Goal: Task Accomplishment & Management: Use online tool/utility

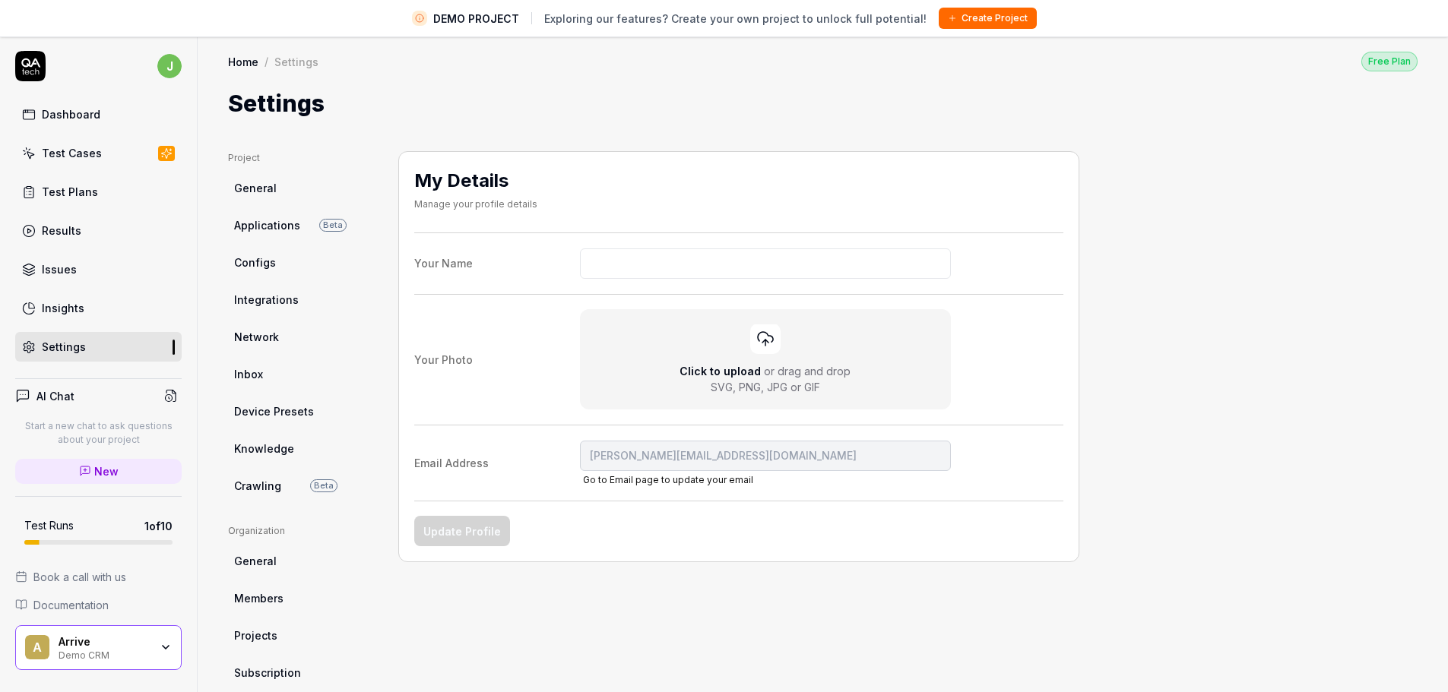
click at [1116, 288] on div "Project General Applications Beta Configs Integrations Network Inbox Device Pre…" at bounding box center [822, 531] width 1189 height 760
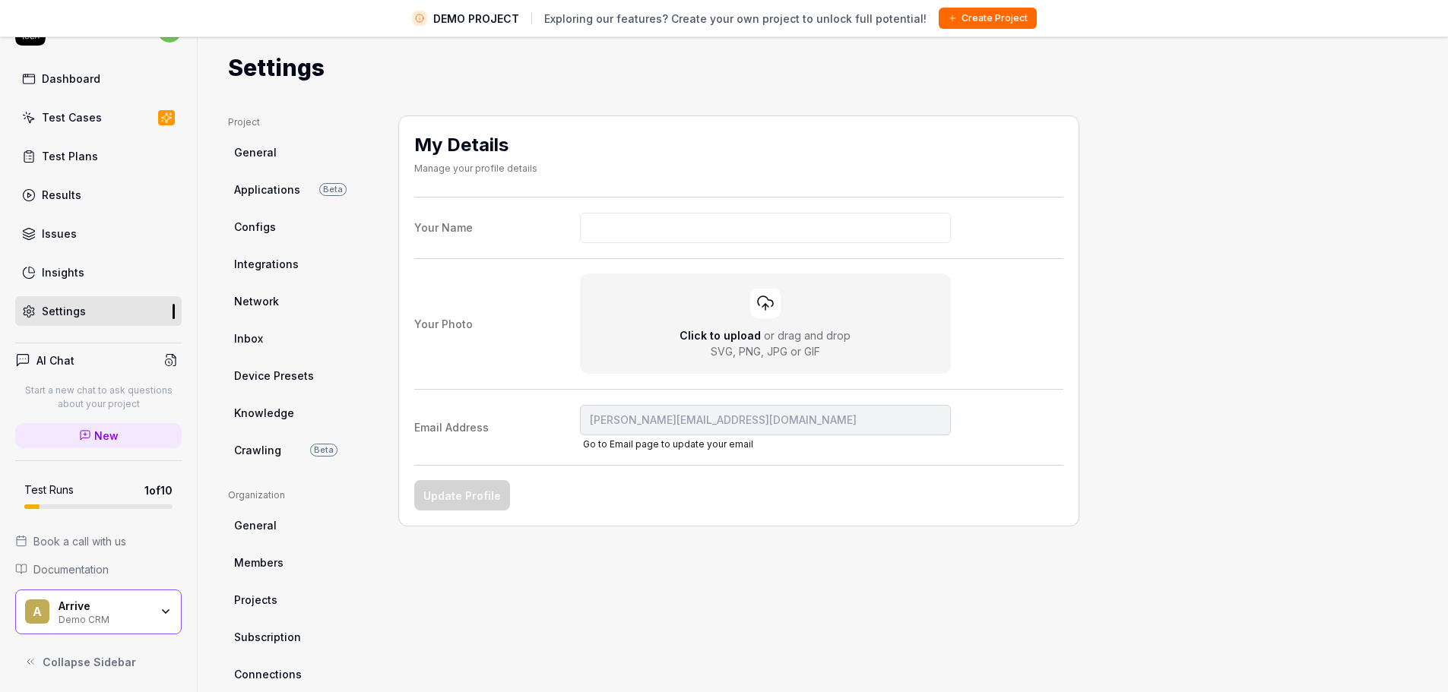
scroll to position [177, 0]
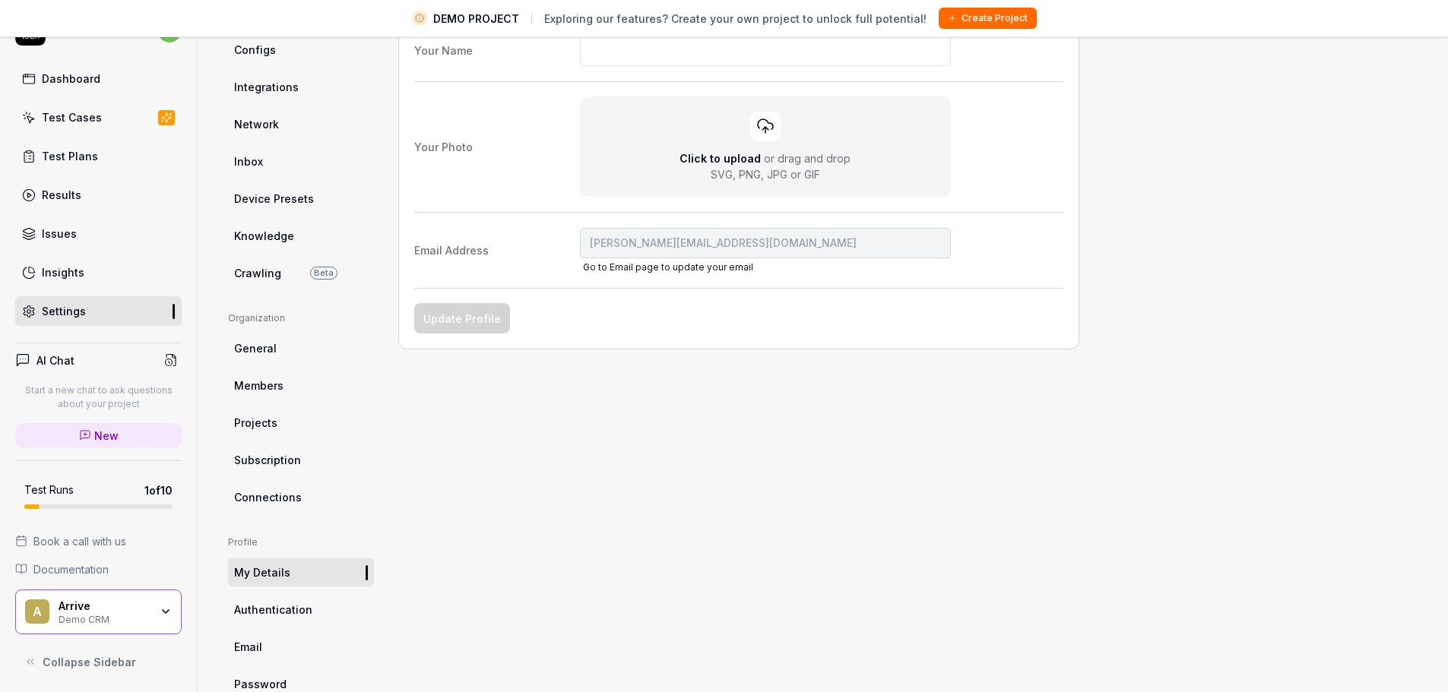
click at [288, 617] on span "Authentication" at bounding box center [273, 610] width 78 height 16
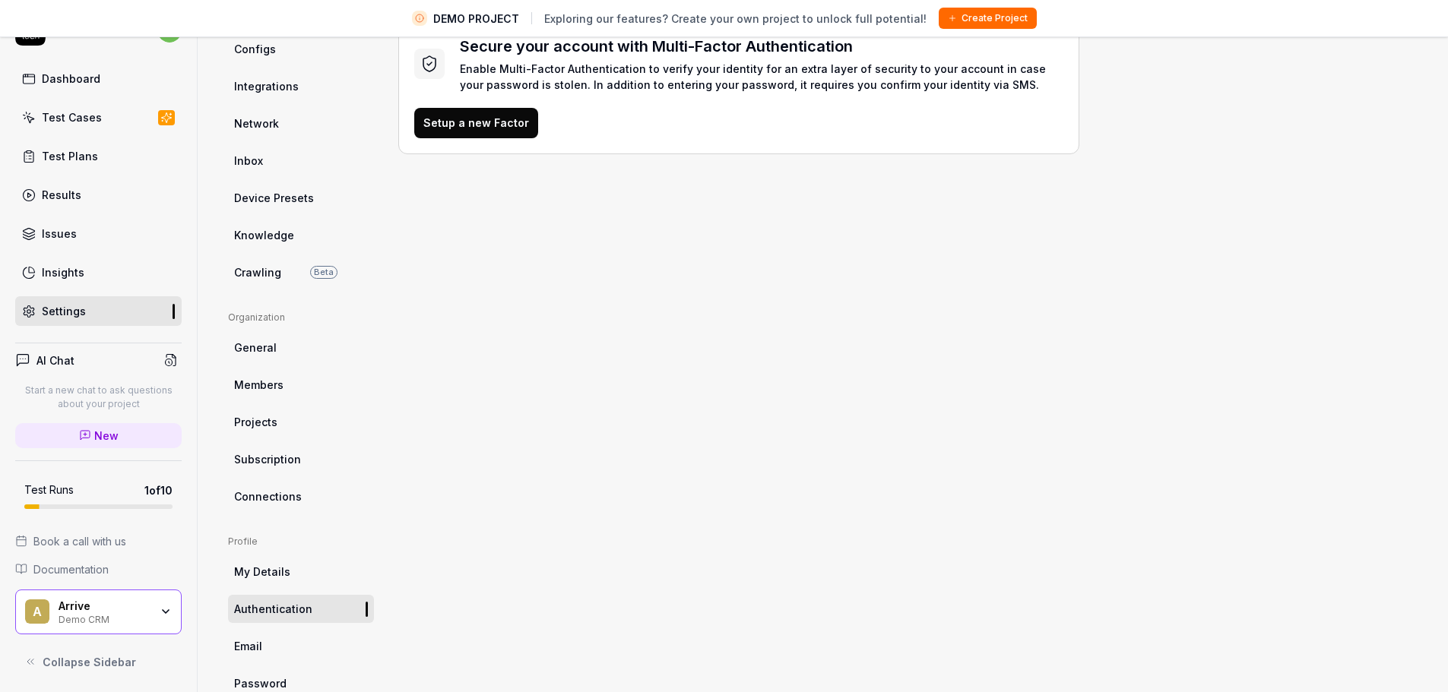
scroll to position [214, 0]
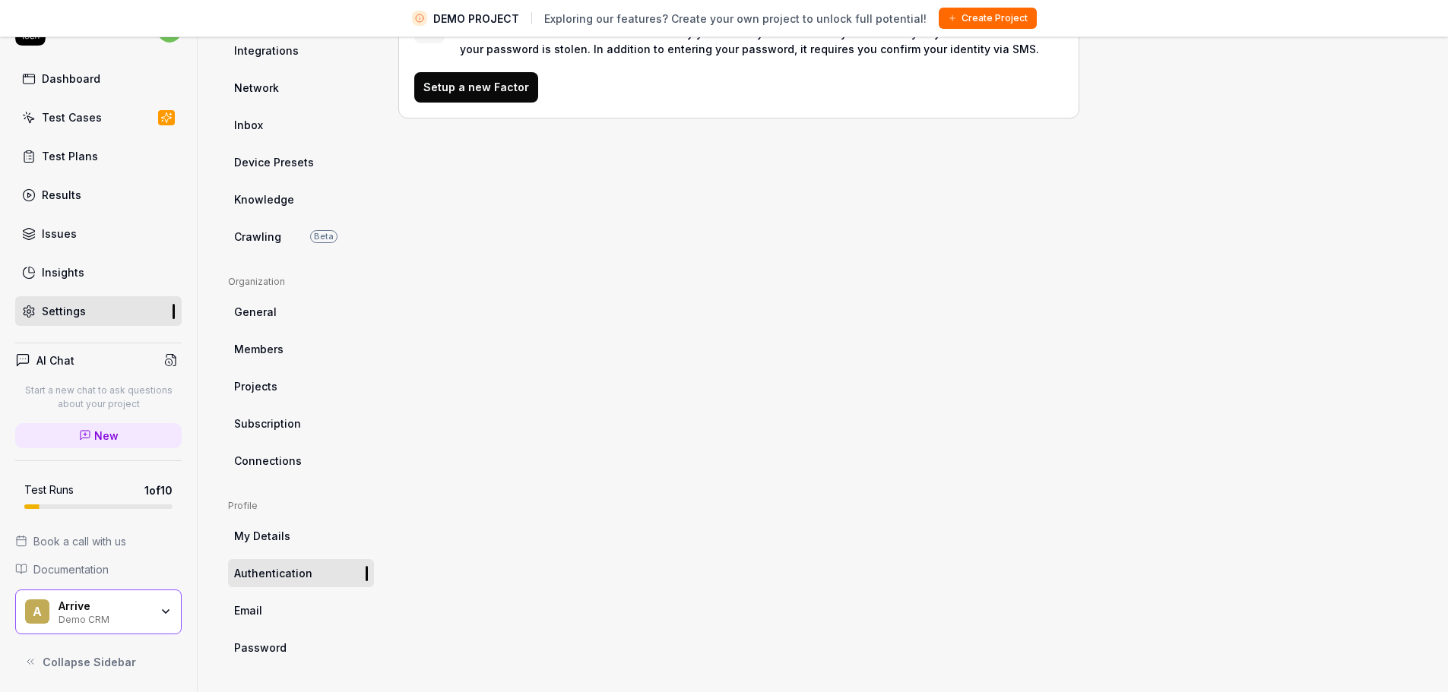
click at [277, 605] on link "Email" at bounding box center [301, 611] width 146 height 28
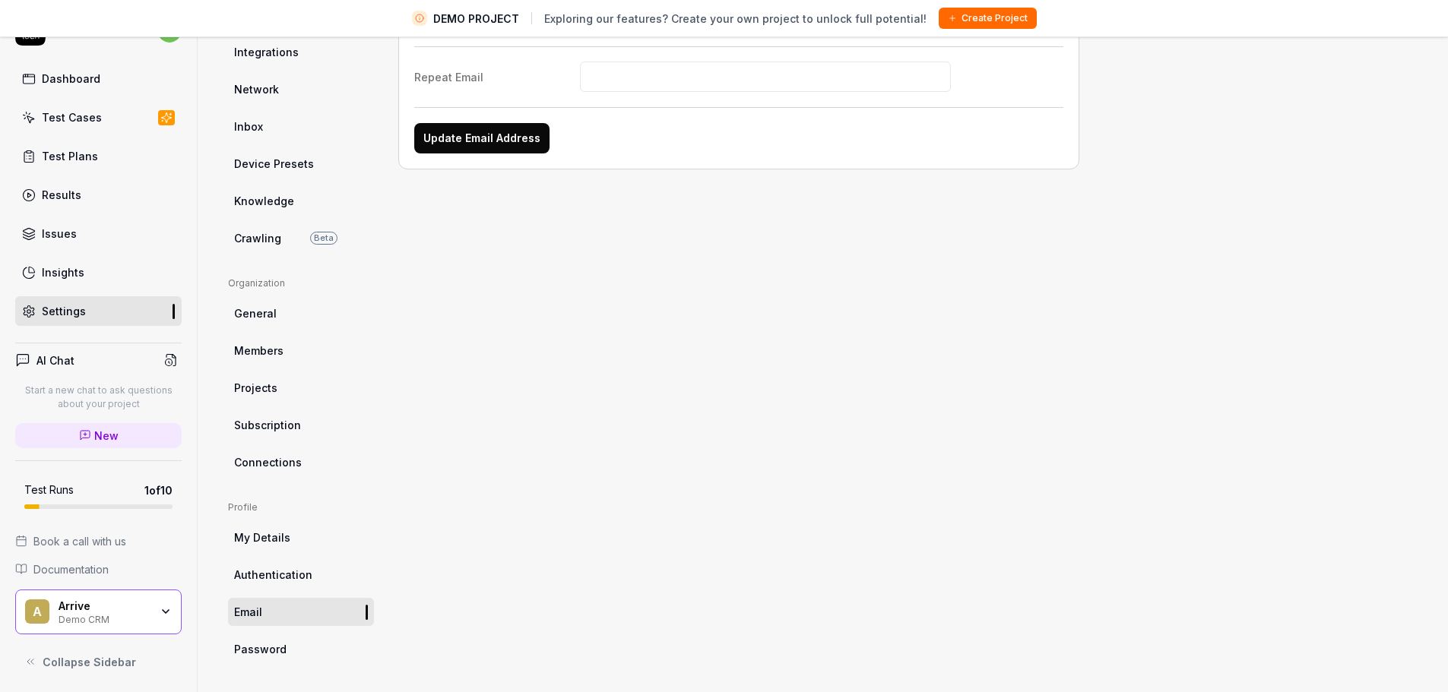
scroll to position [214, 0]
click at [263, 637] on link "Password" at bounding box center [301, 648] width 146 height 28
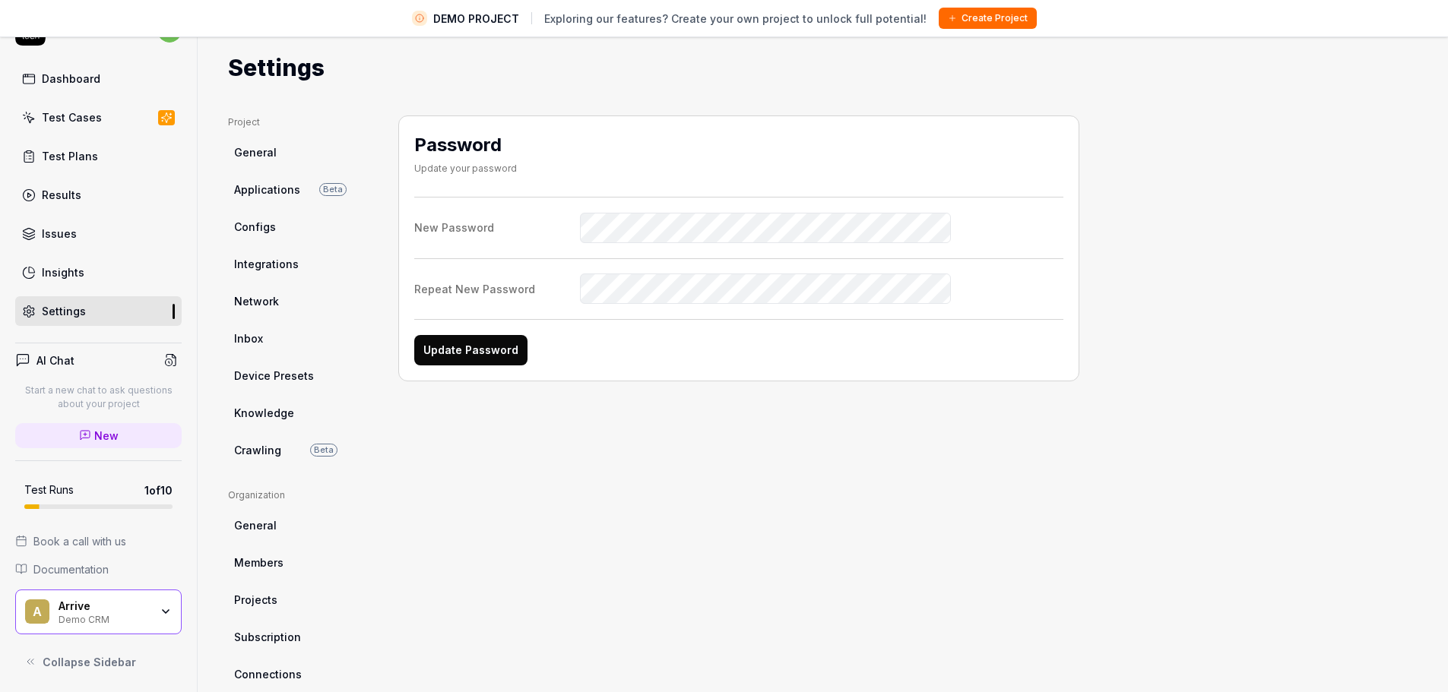
click at [292, 172] on ul "Project General Applications Beta Configs Integrations Network Inbox Device Pre…" at bounding box center [301, 290] width 146 height 349
click at [269, 153] on span "General" at bounding box center [255, 152] width 43 height 16
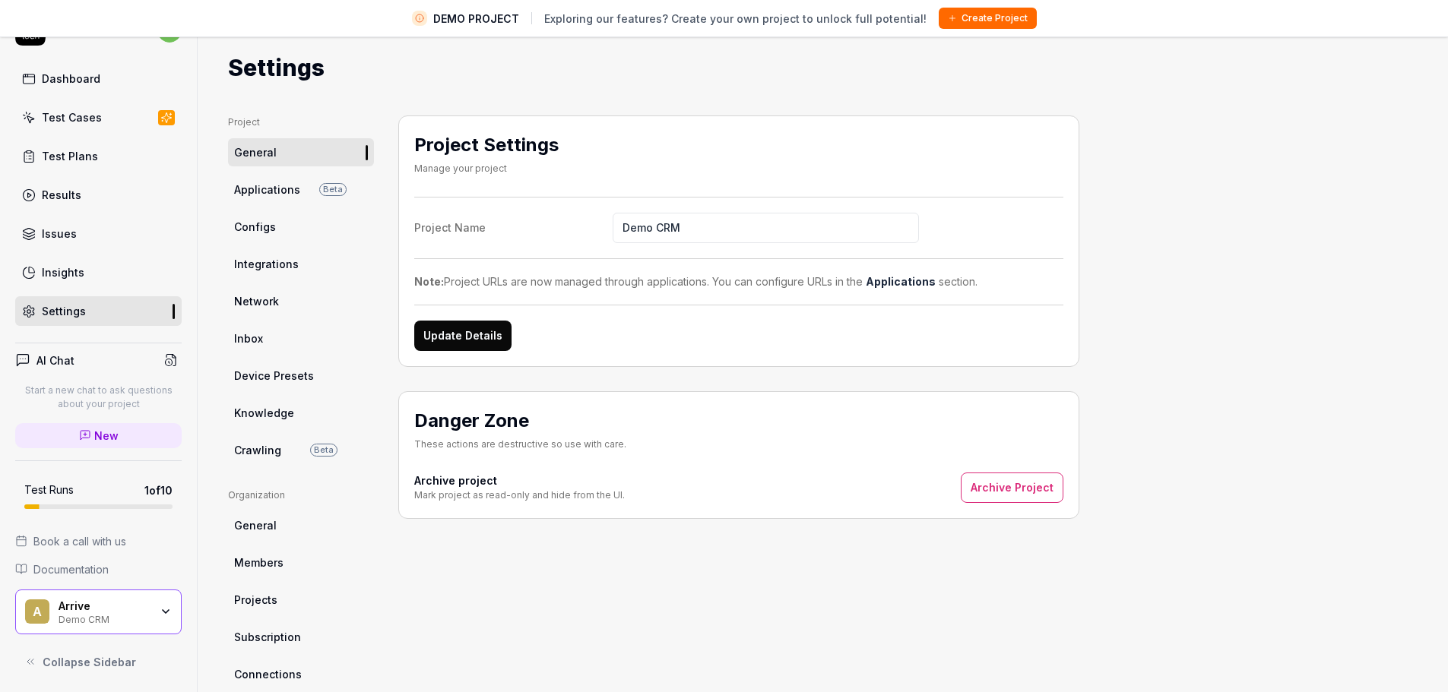
click at [256, 185] on span "Applications" at bounding box center [267, 190] width 66 height 16
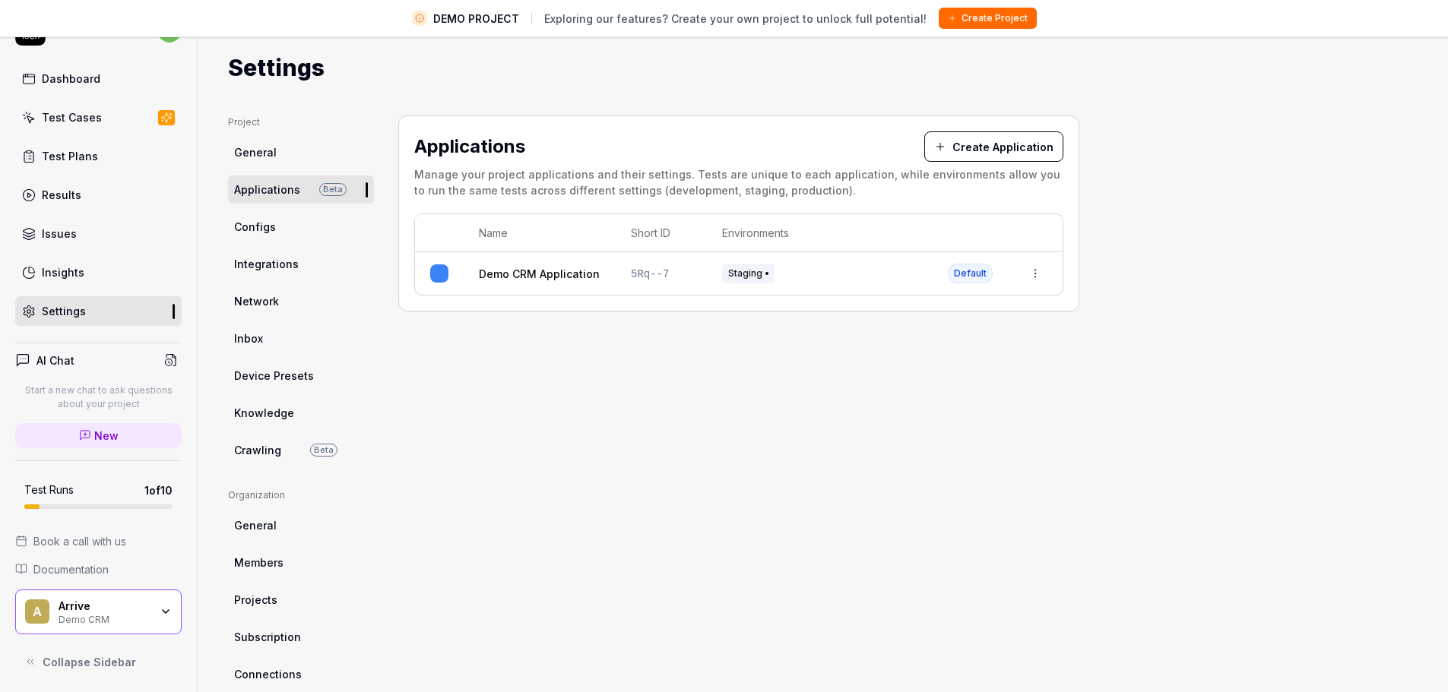
click at [1004, 141] on button "Create Application" at bounding box center [993, 146] width 139 height 30
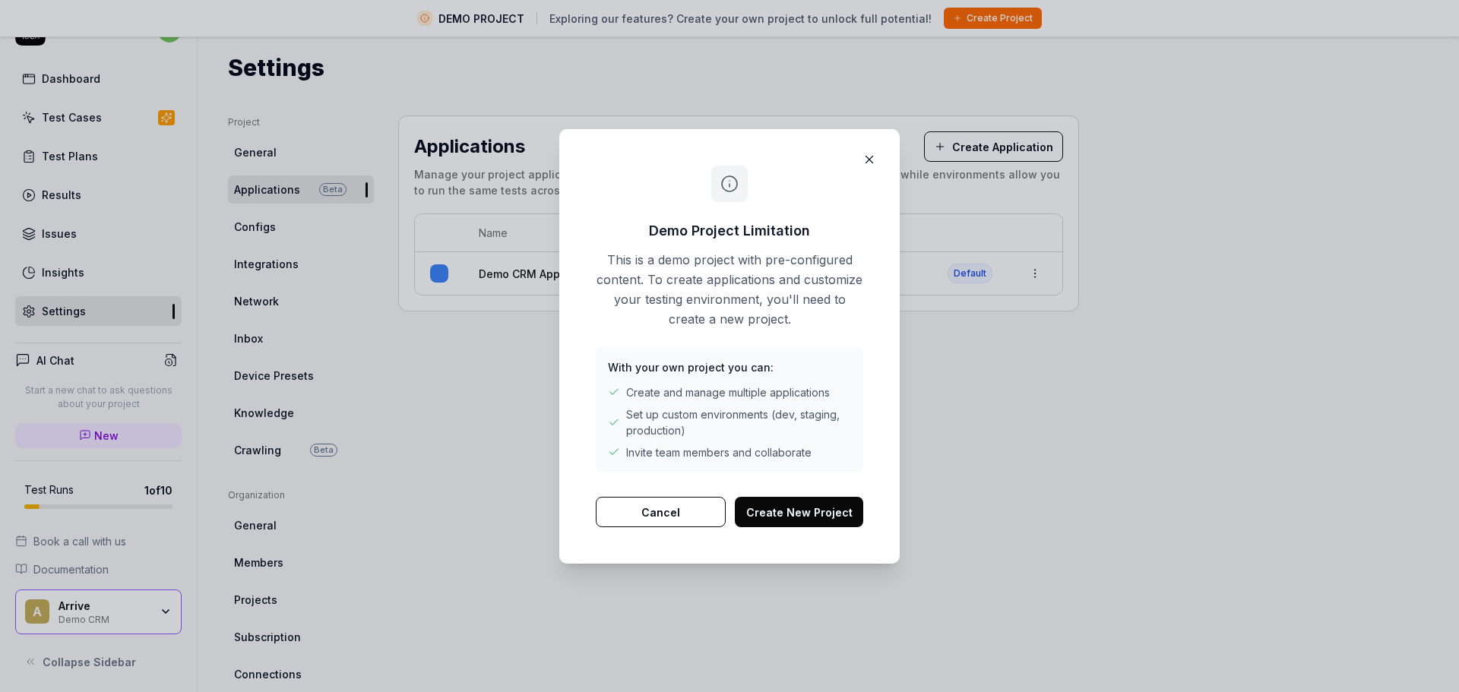
click at [810, 521] on button "Create New Project" at bounding box center [799, 512] width 128 height 30
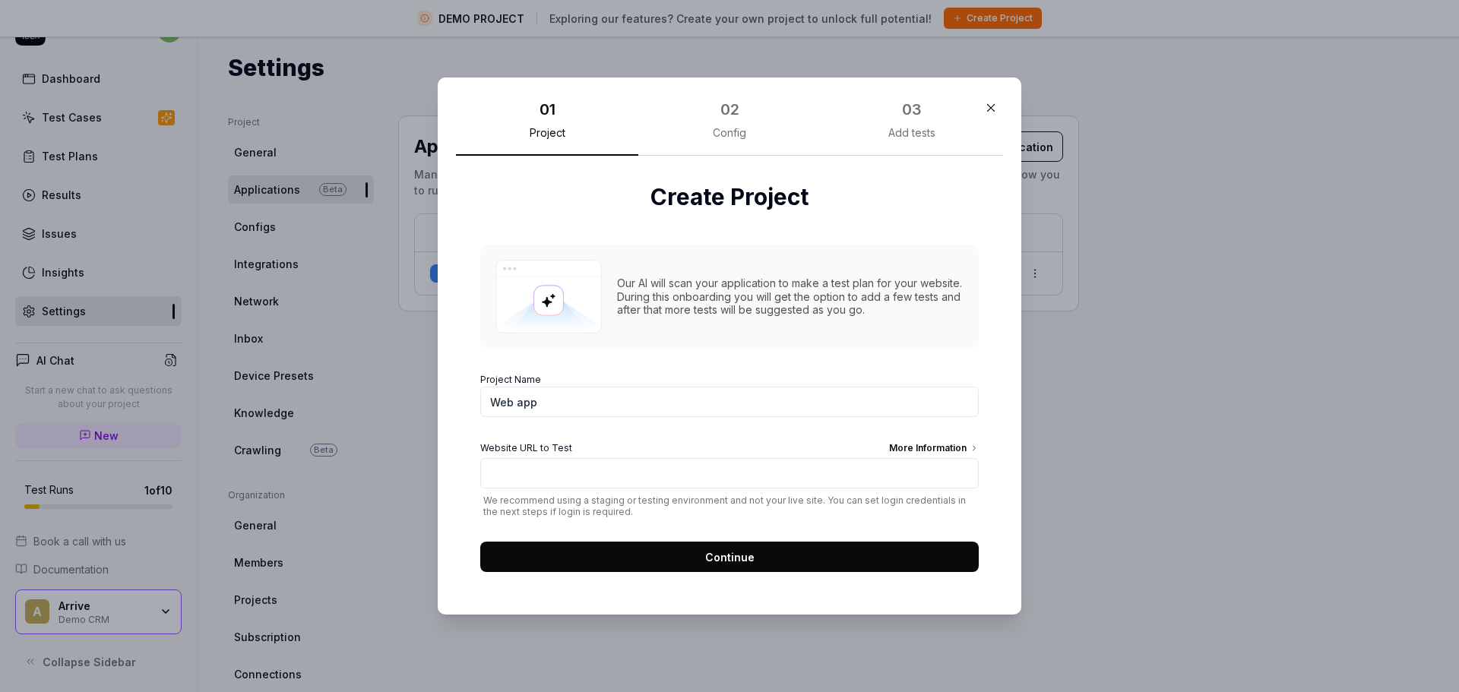
click at [942, 447] on div "More Information" at bounding box center [934, 450] width 90 height 17
click at [942, 458] on input "Website URL to Test More Information" at bounding box center [729, 473] width 499 height 30
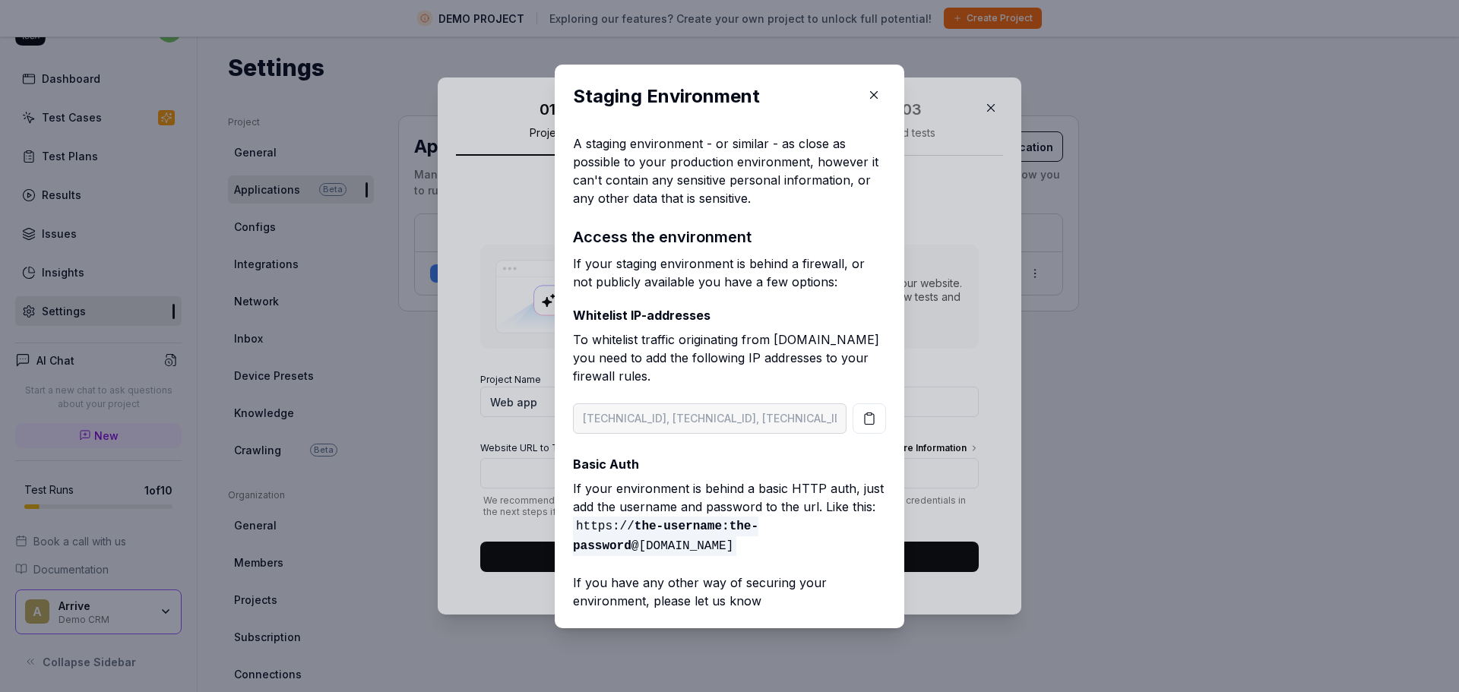
click at [867, 93] on icon "button" at bounding box center [874, 95] width 14 height 14
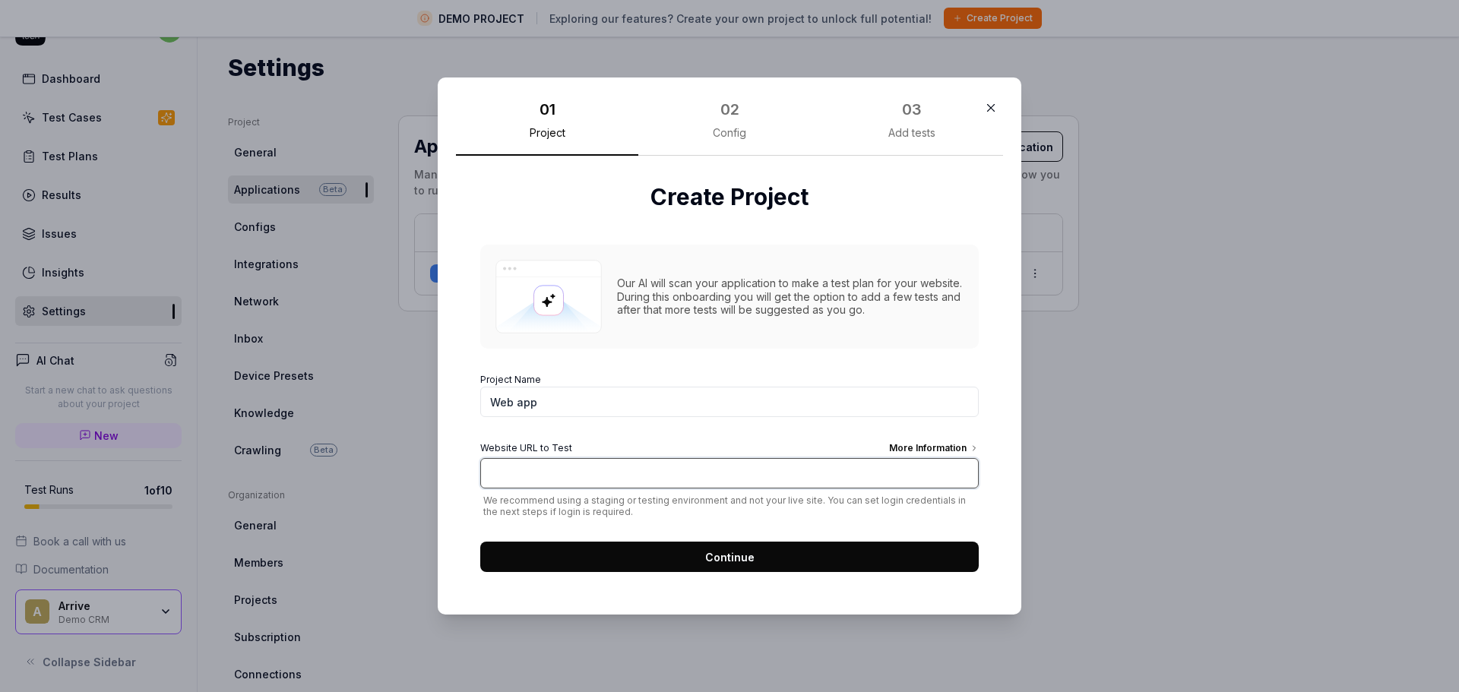
click at [661, 467] on input "Website URL to Test More Information" at bounding box center [729, 473] width 499 height 30
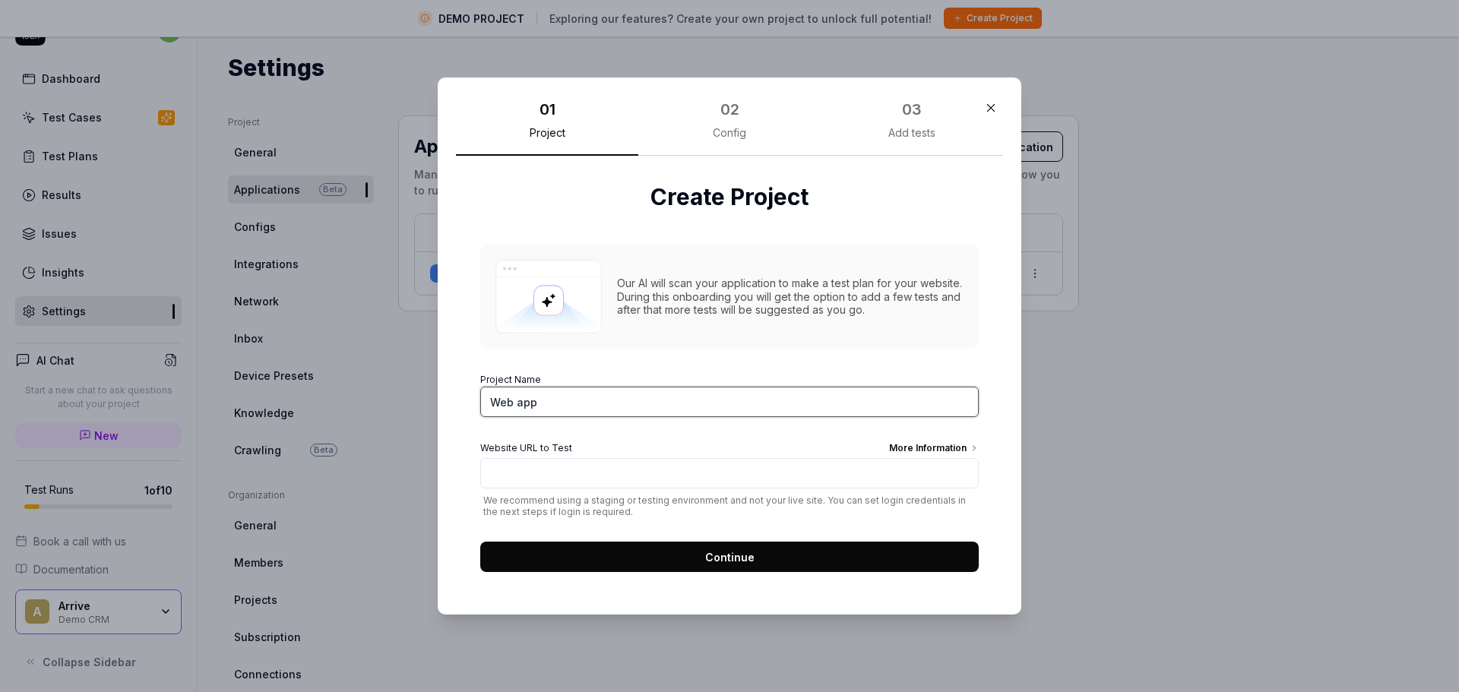
drag, startPoint x: 643, startPoint y: 412, endPoint x: 388, endPoint y: 371, distance: 257.9
click at [388, 371] on div "​ 01 Project 02 Config 03 Add tests Create Project Our AI will scan your applic…" at bounding box center [729, 346] width 1459 height 692
type input "Test test"
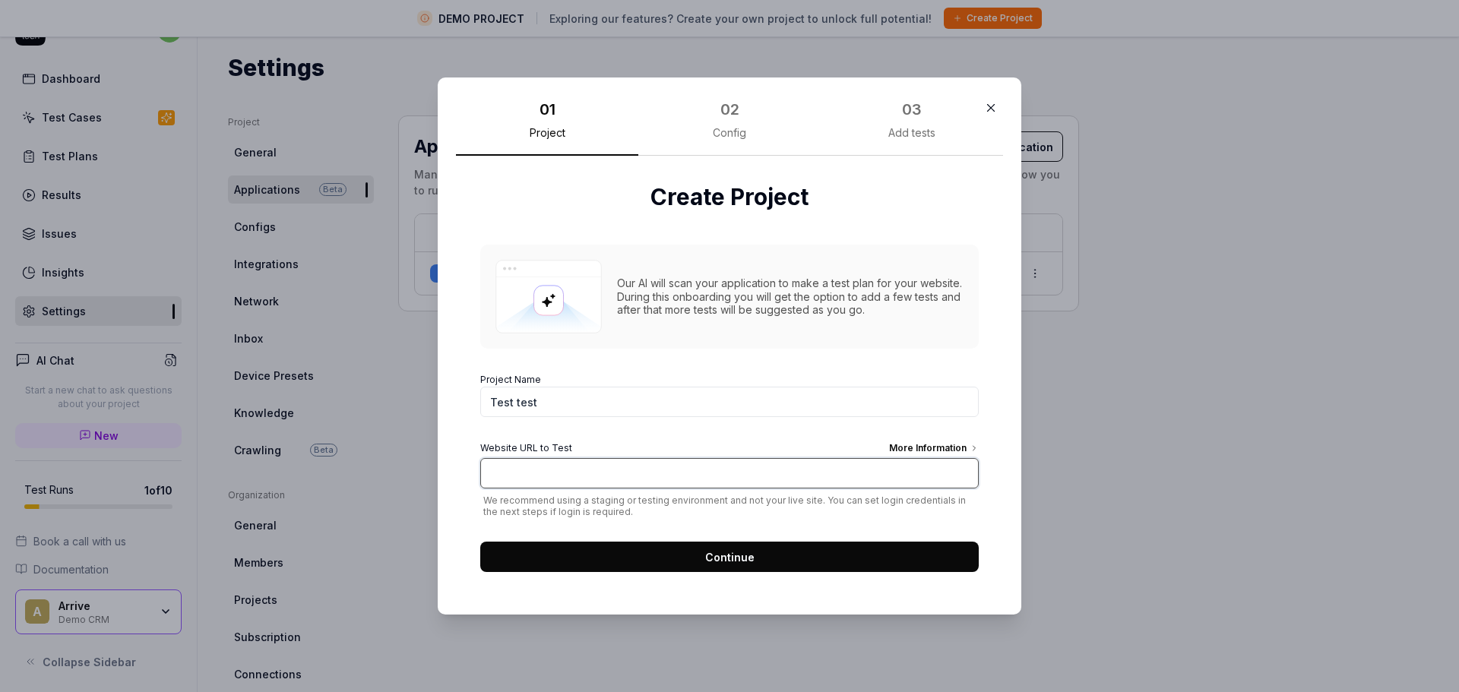
click at [676, 467] on input "Website URL to Test More Information" at bounding box center [729, 473] width 499 height 30
click at [644, 480] on input "Website URL to Test More Information" at bounding box center [729, 473] width 499 height 30
paste input "[URL][DOMAIN_NAME]"
type input "[URL][DOMAIN_NAME]"
click at [705, 549] on span "Continue" at bounding box center [729, 557] width 49 height 16
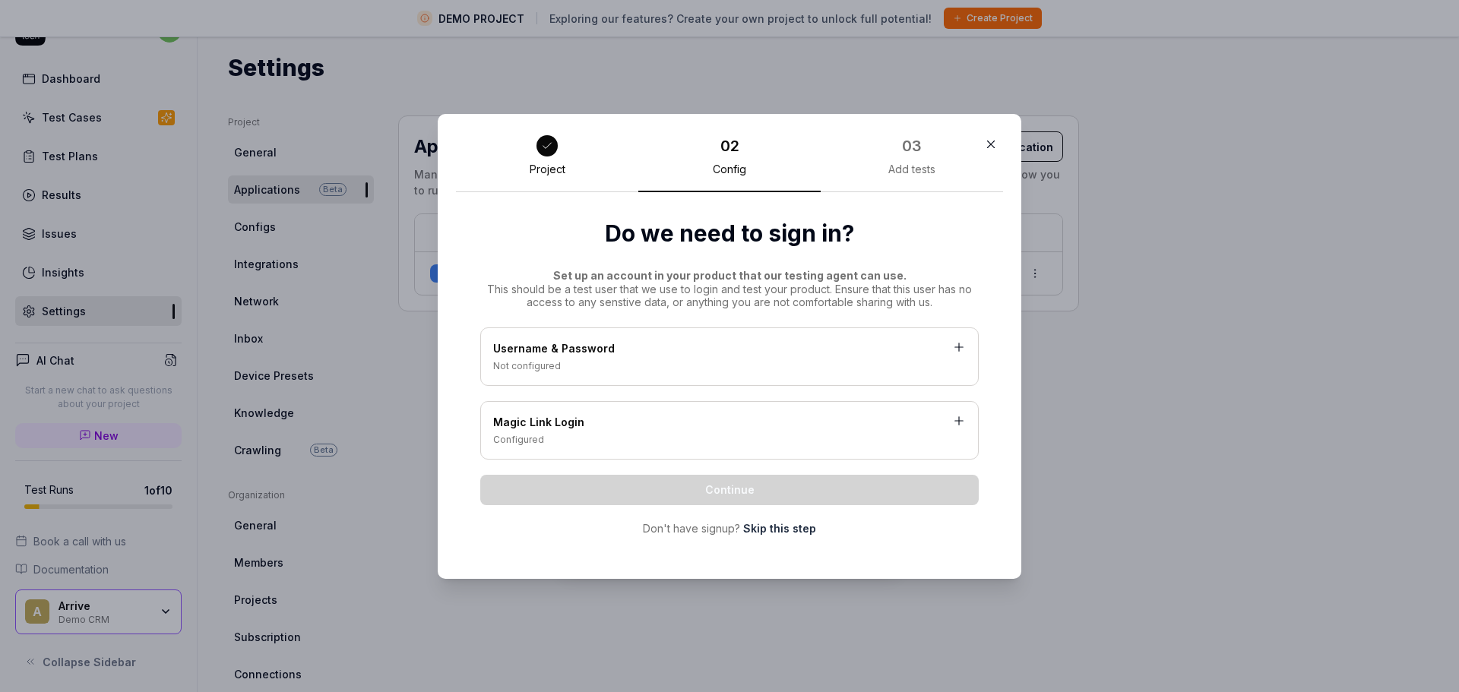
click at [631, 350] on div "Username & Password" at bounding box center [729, 349] width 473 height 19
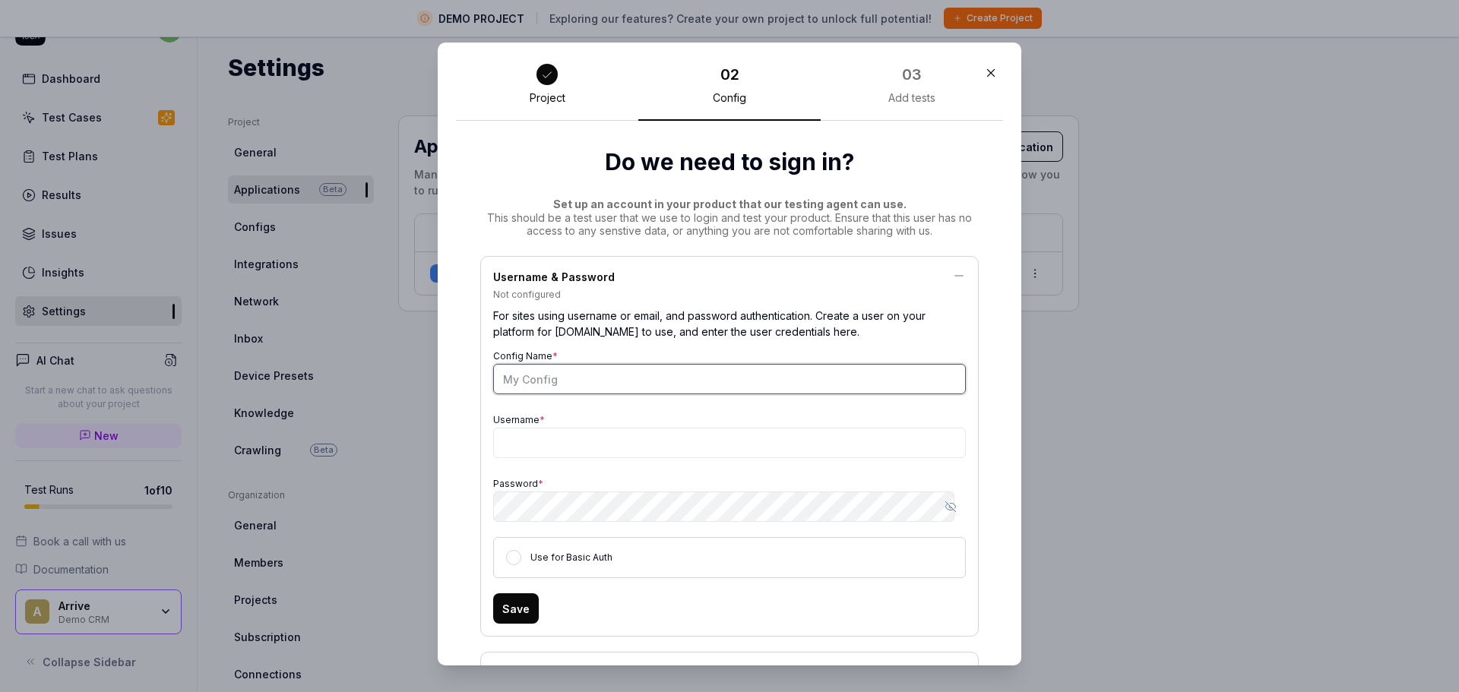
click at [598, 384] on input "Config Name *" at bounding box center [729, 379] width 473 height 30
type input "Inception"
click at [939, 442] on input "Username *" at bounding box center [729, 443] width 473 height 30
click at [701, 483] on div "Password * Show password" at bounding box center [729, 497] width 473 height 49
click at [590, 439] on input "Username *" at bounding box center [729, 443] width 473 height 30
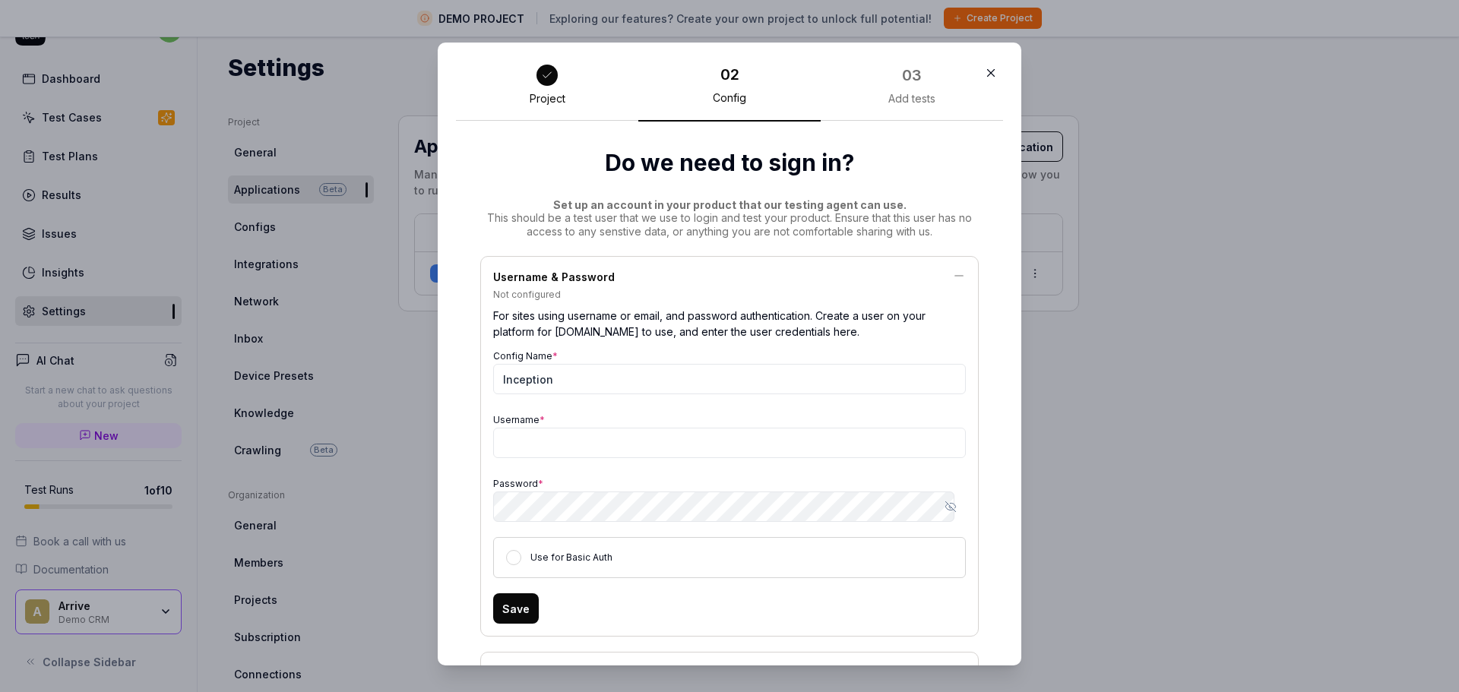
click at [568, 489] on div "Password * Show password" at bounding box center [729, 497] width 473 height 49
click at [559, 440] on input "Username *" at bounding box center [729, 443] width 473 height 30
paste input "[PERSON_NAME][EMAIL_ADDRESS][DOMAIN_NAME]"
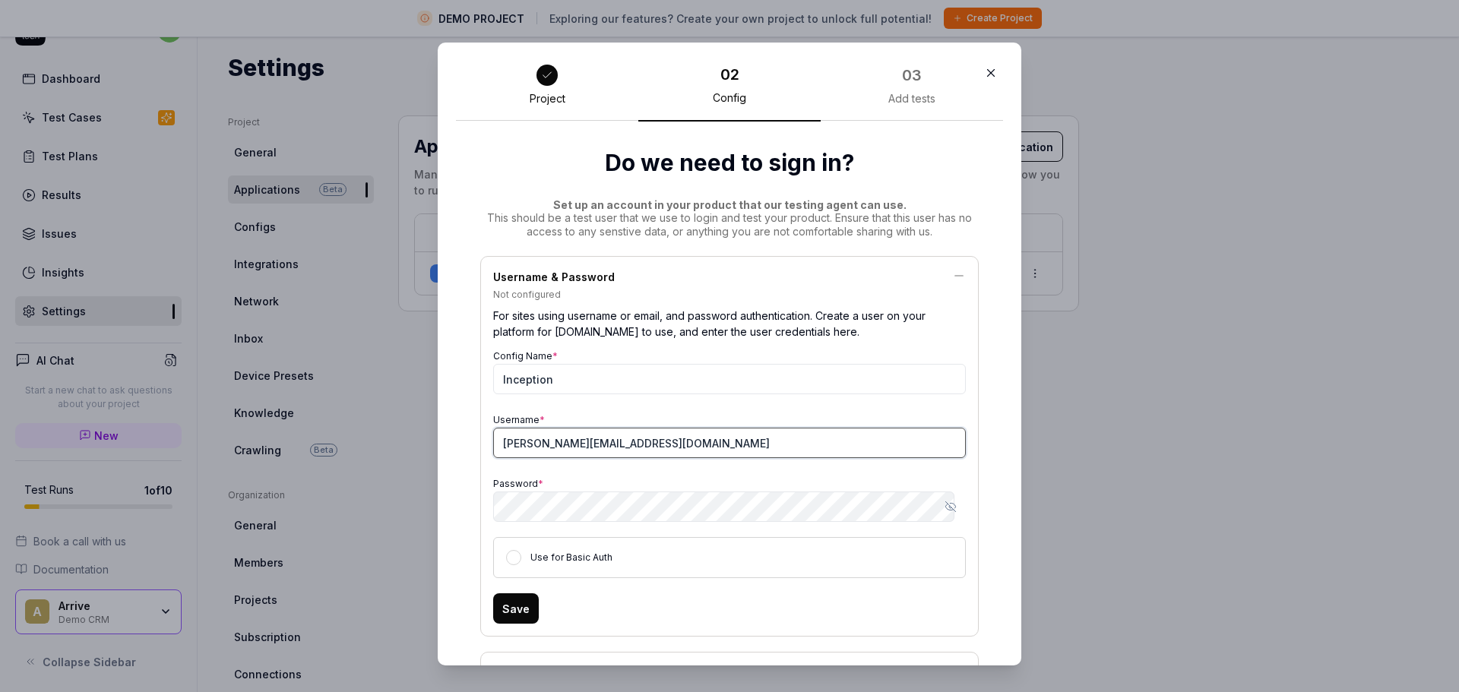
type input "[PERSON_NAME][EMAIL_ADDRESS][DOMAIN_NAME]"
click at [857, 404] on div "Config Name * Inception Username * julien.herter@arrive.com Password * Show pas…" at bounding box center [729, 462] width 473 height 233
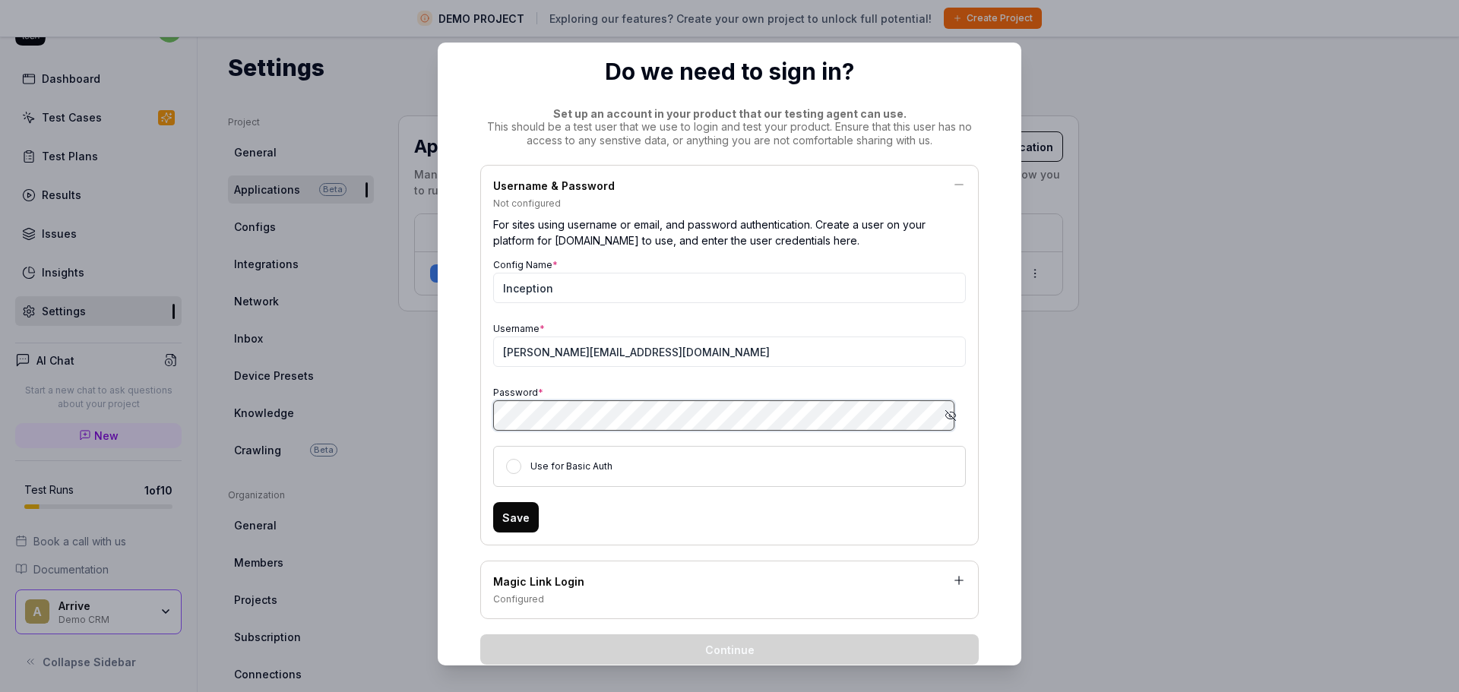
scroll to position [164, 0]
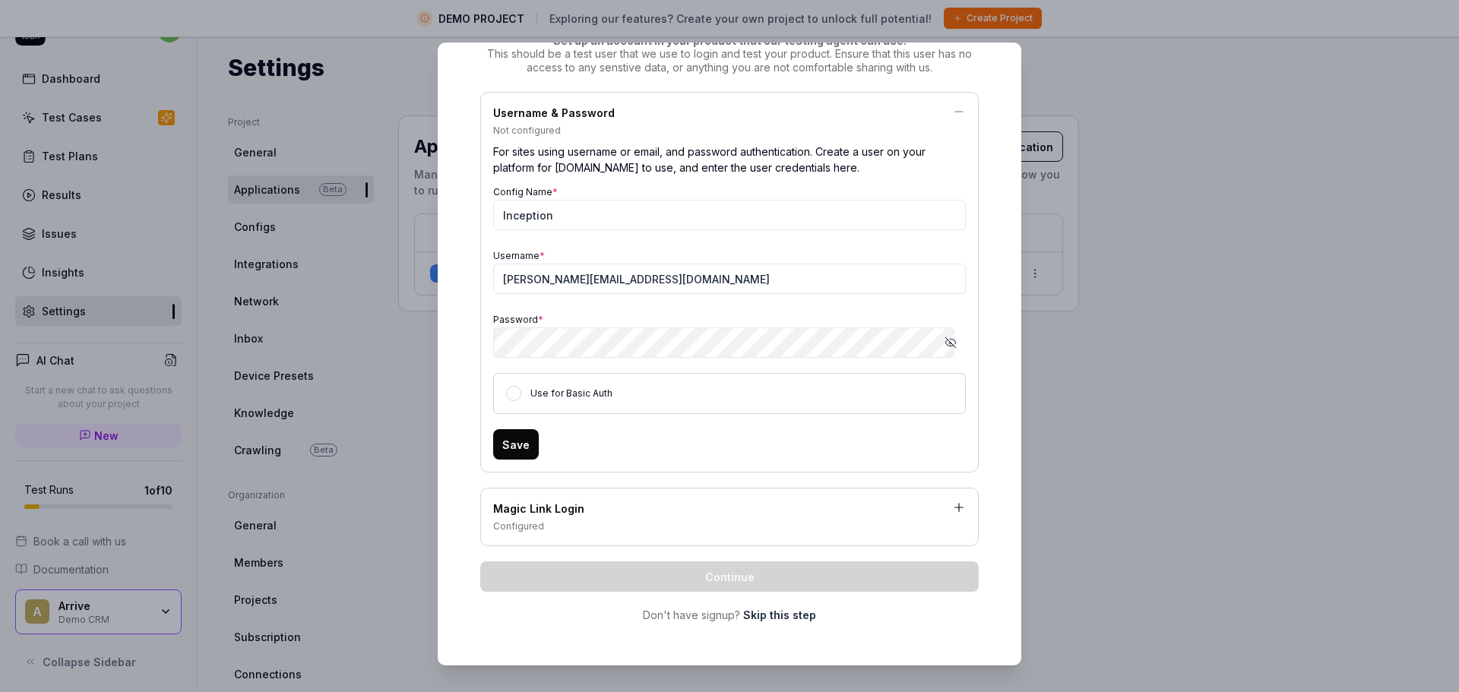
click at [521, 450] on button "Save" at bounding box center [516, 444] width 46 height 30
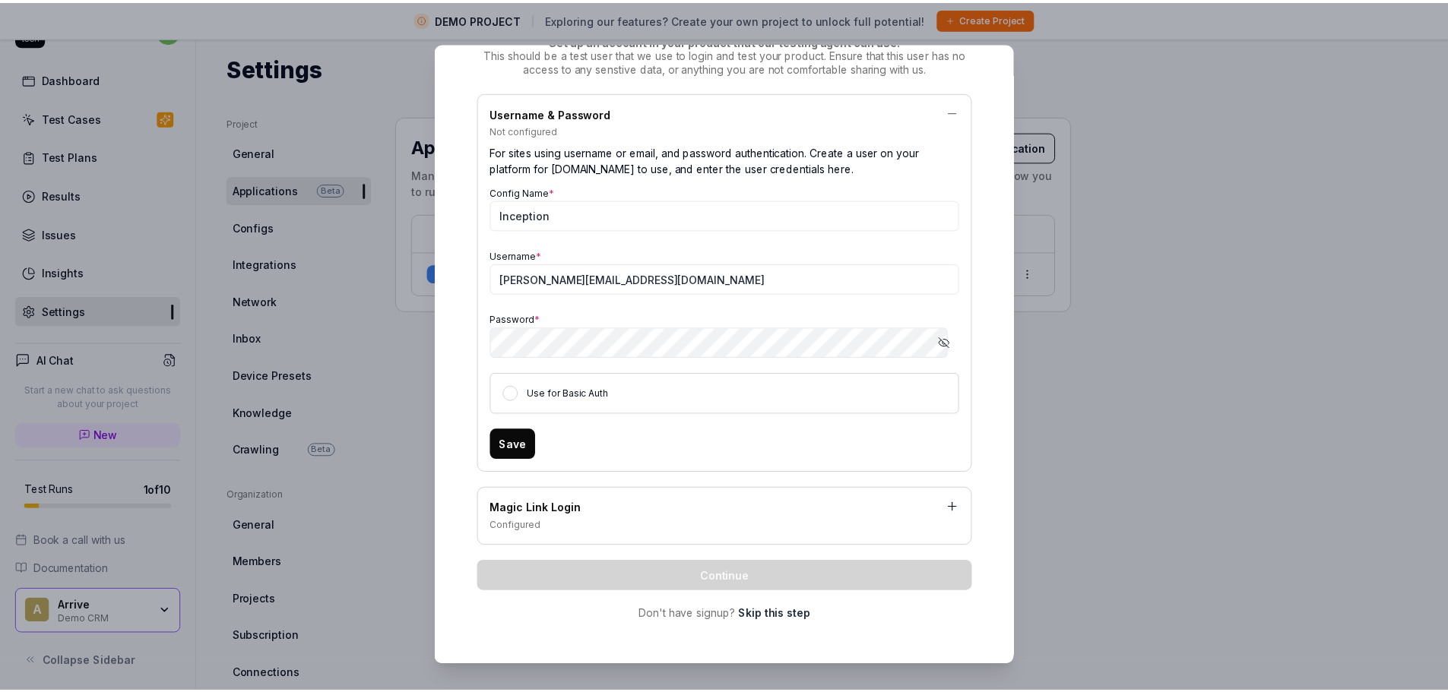
scroll to position [0, 0]
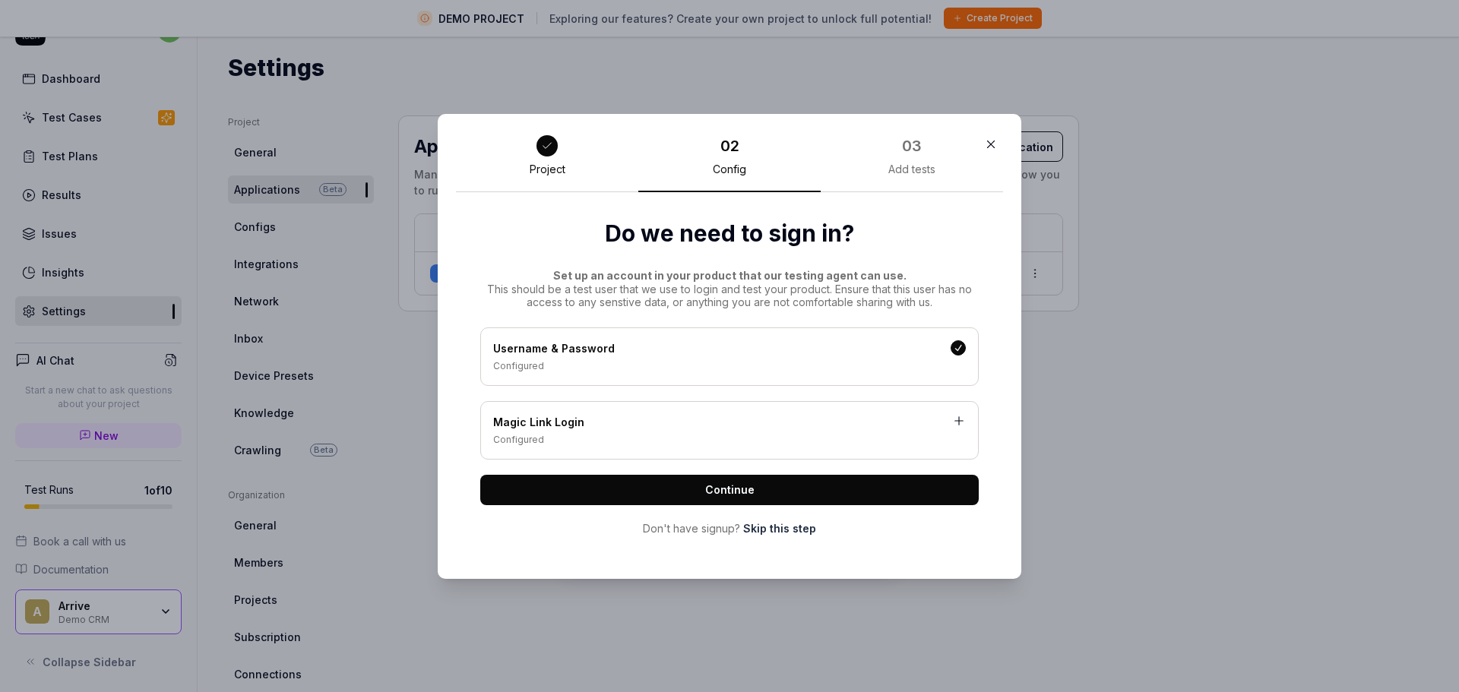
click at [743, 492] on span "Continue" at bounding box center [729, 490] width 49 height 16
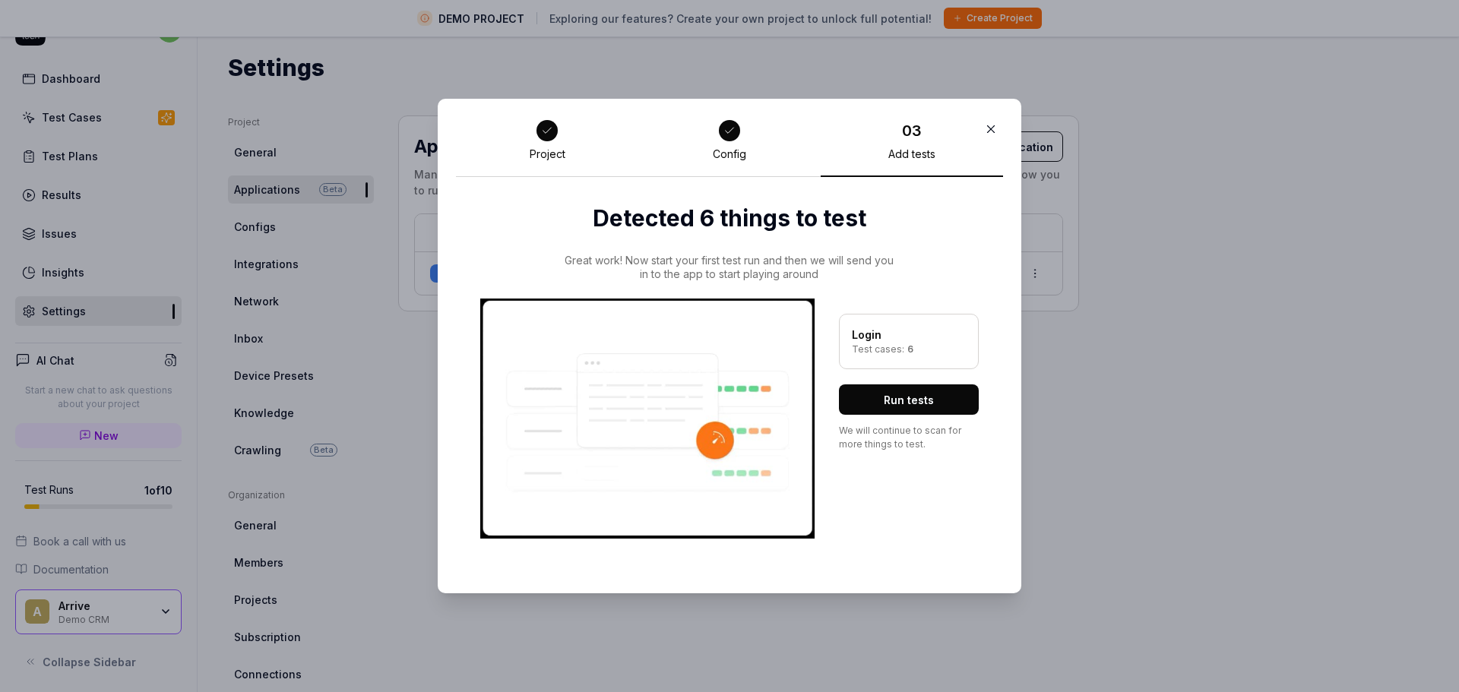
click at [894, 341] on div "Login" at bounding box center [909, 335] width 114 height 16
click at [885, 397] on button "Run tests" at bounding box center [909, 400] width 140 height 30
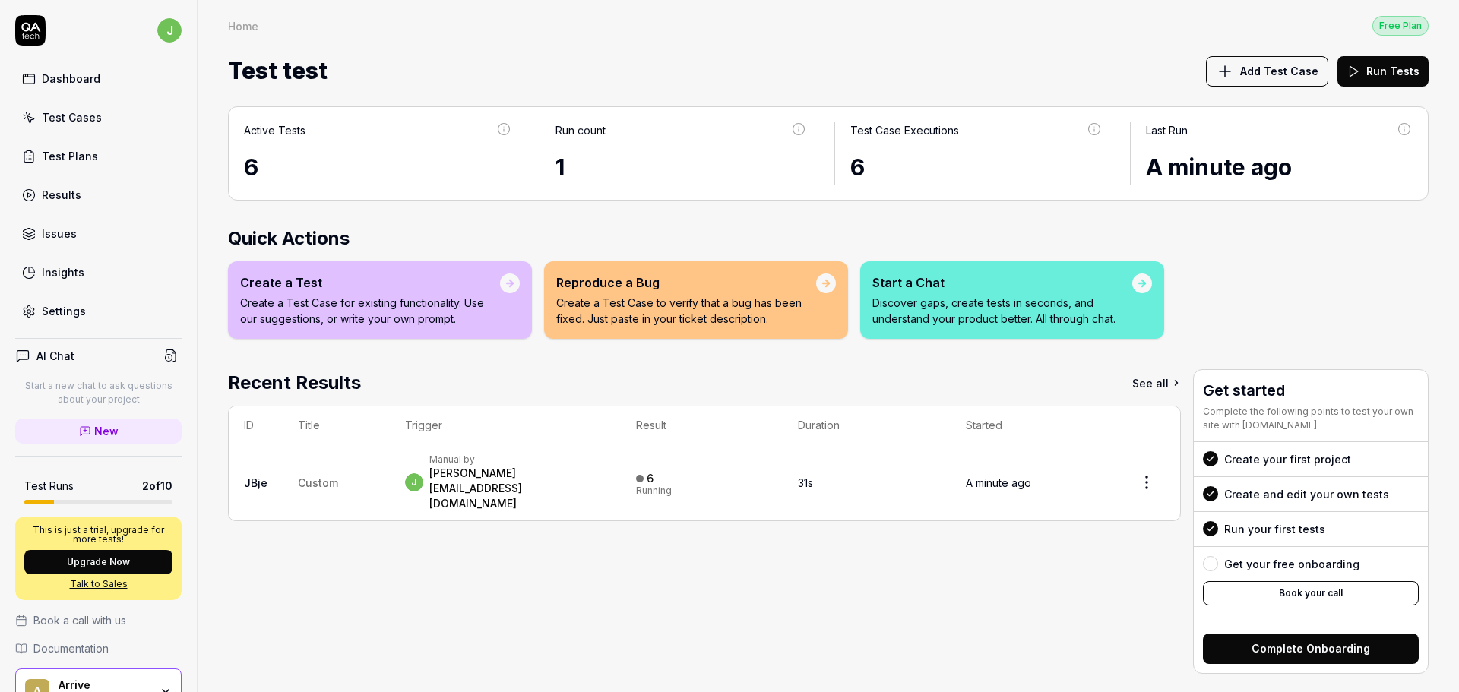
click at [840, 572] on div "Recent Results See all ID Title Trigger Result Duration Started JBje Custom j M…" at bounding box center [704, 521] width 953 height 305
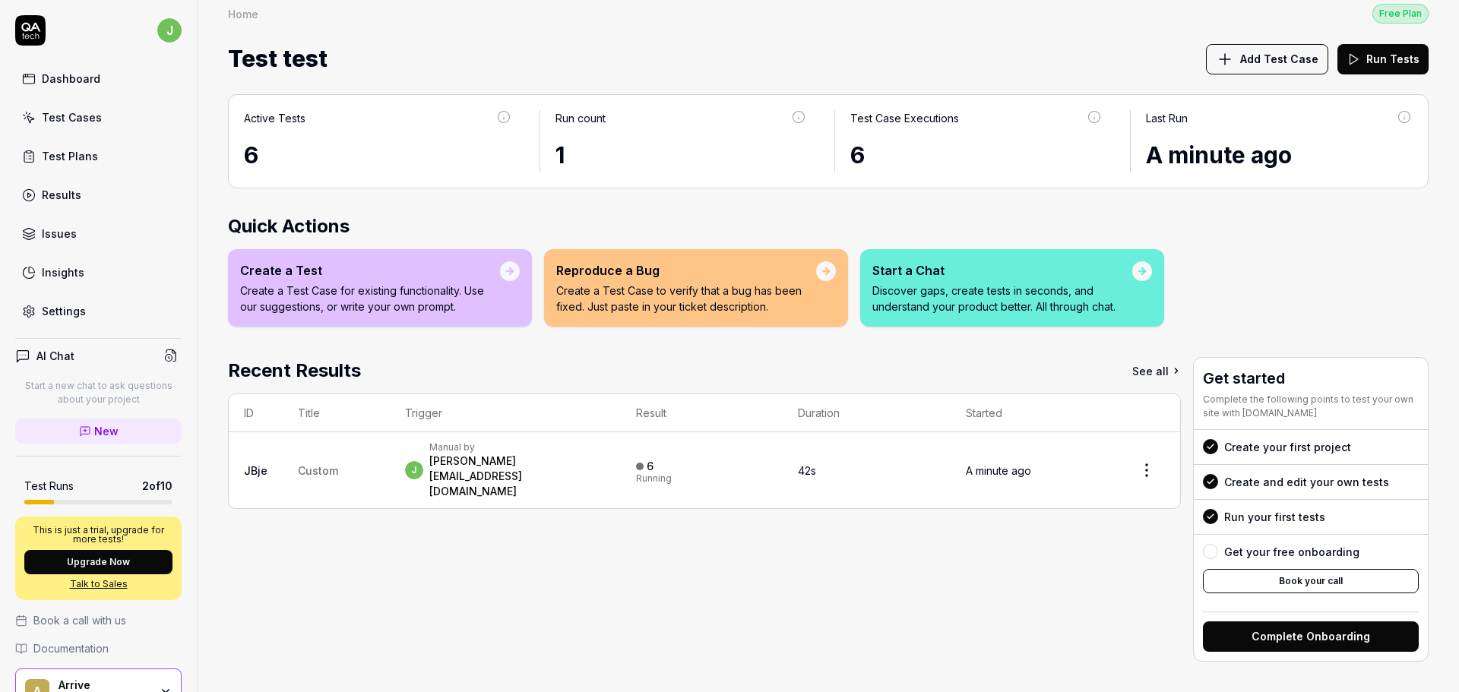
click at [1002, 566] on div "Recent Results See all ID Title Trigger Result Duration Started JBje Custom j M…" at bounding box center [704, 509] width 953 height 305
click at [720, 572] on button "View Legend" at bounding box center [715, 576] width 345 height 30
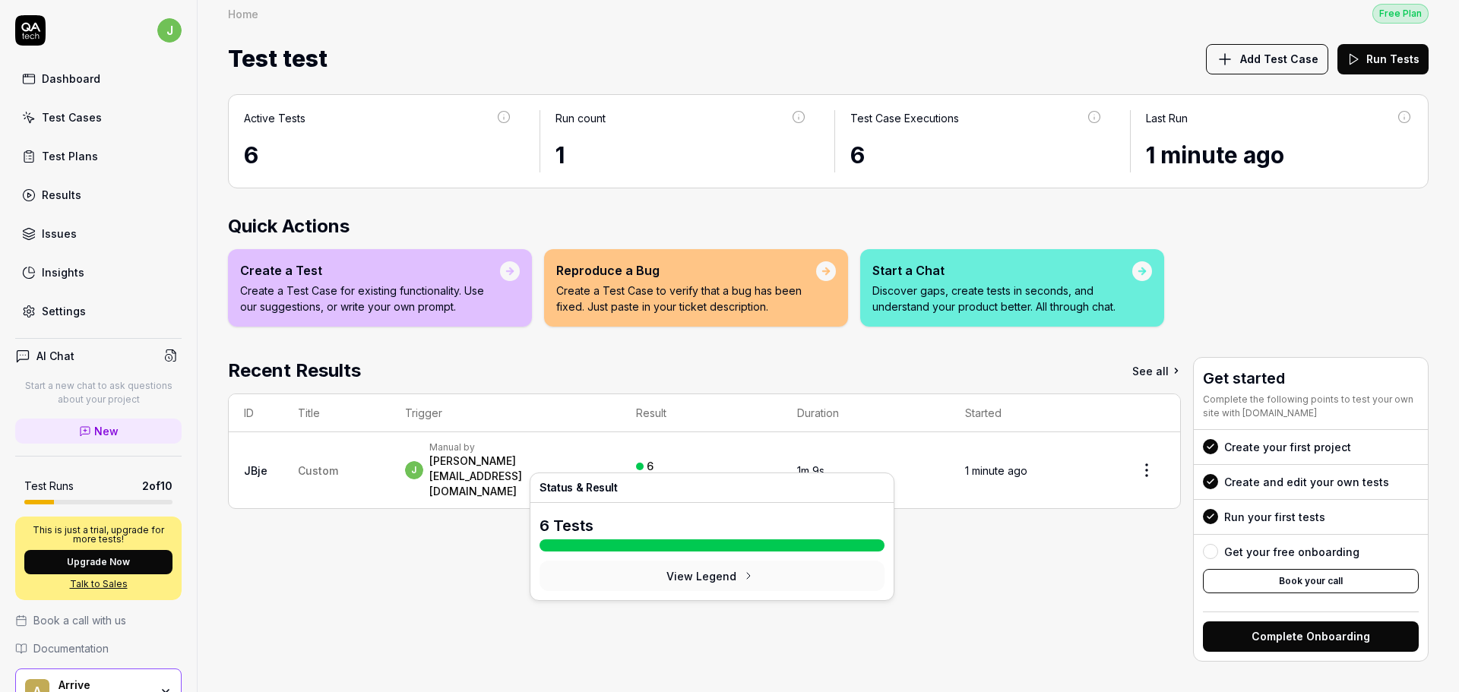
click at [741, 458] on div "6 Passed" at bounding box center [701, 470] width 131 height 25
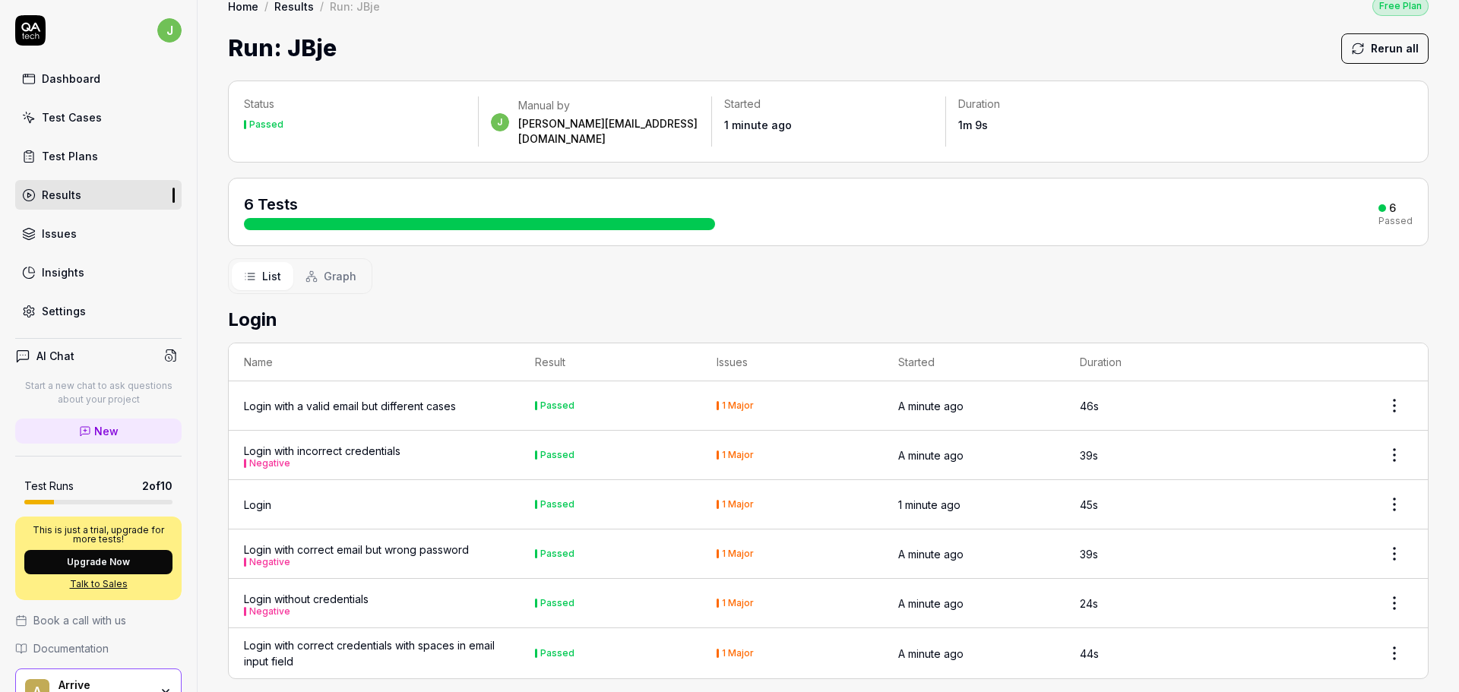
scroll to position [24, 0]
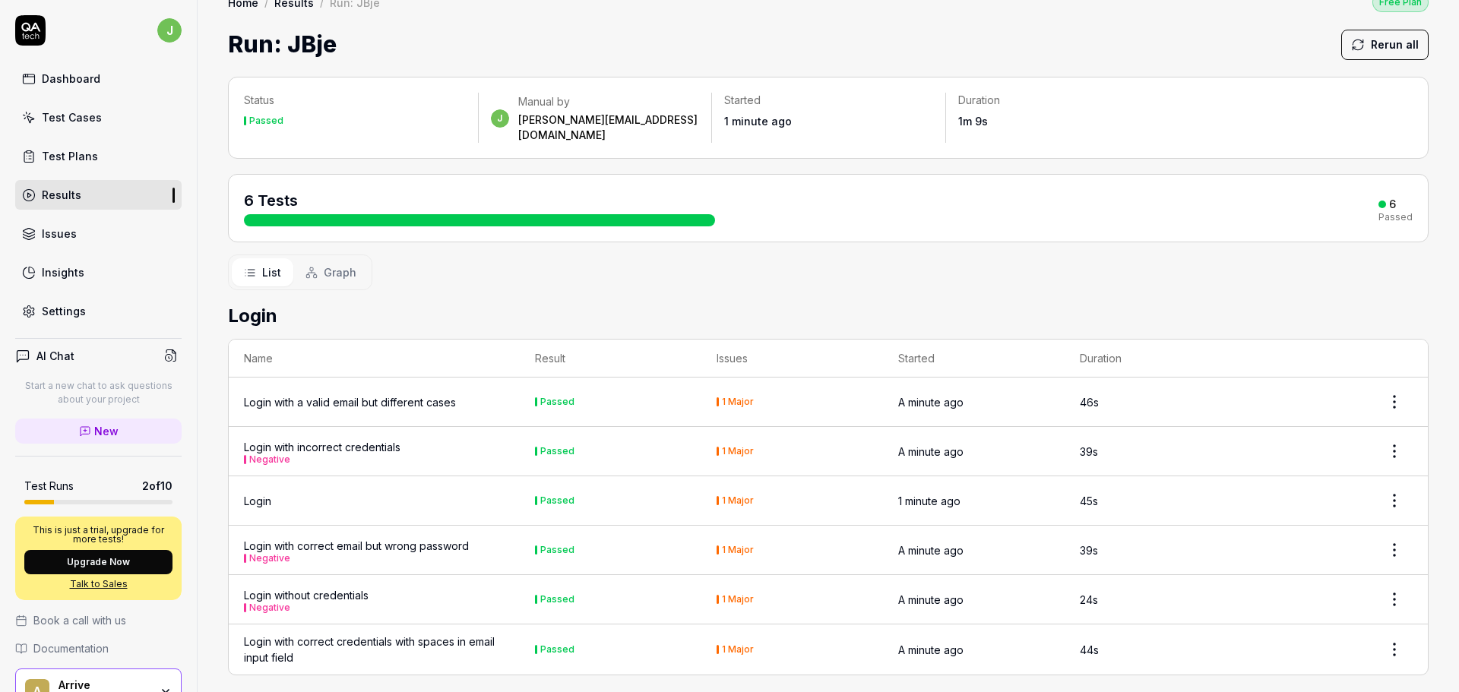
click at [733, 397] on div "1 Major" at bounding box center [738, 401] width 32 height 9
click at [722, 397] on div "1 Major" at bounding box center [738, 401] width 32 height 9
click at [1380, 395] on html "j Dashboard Test Cases Test Plans Results Issues Insights Settings AI Chat Star…" at bounding box center [729, 346] width 1459 height 692
drag, startPoint x: 822, startPoint y: 239, endPoint x: 819, endPoint y: 249, distance: 11.1
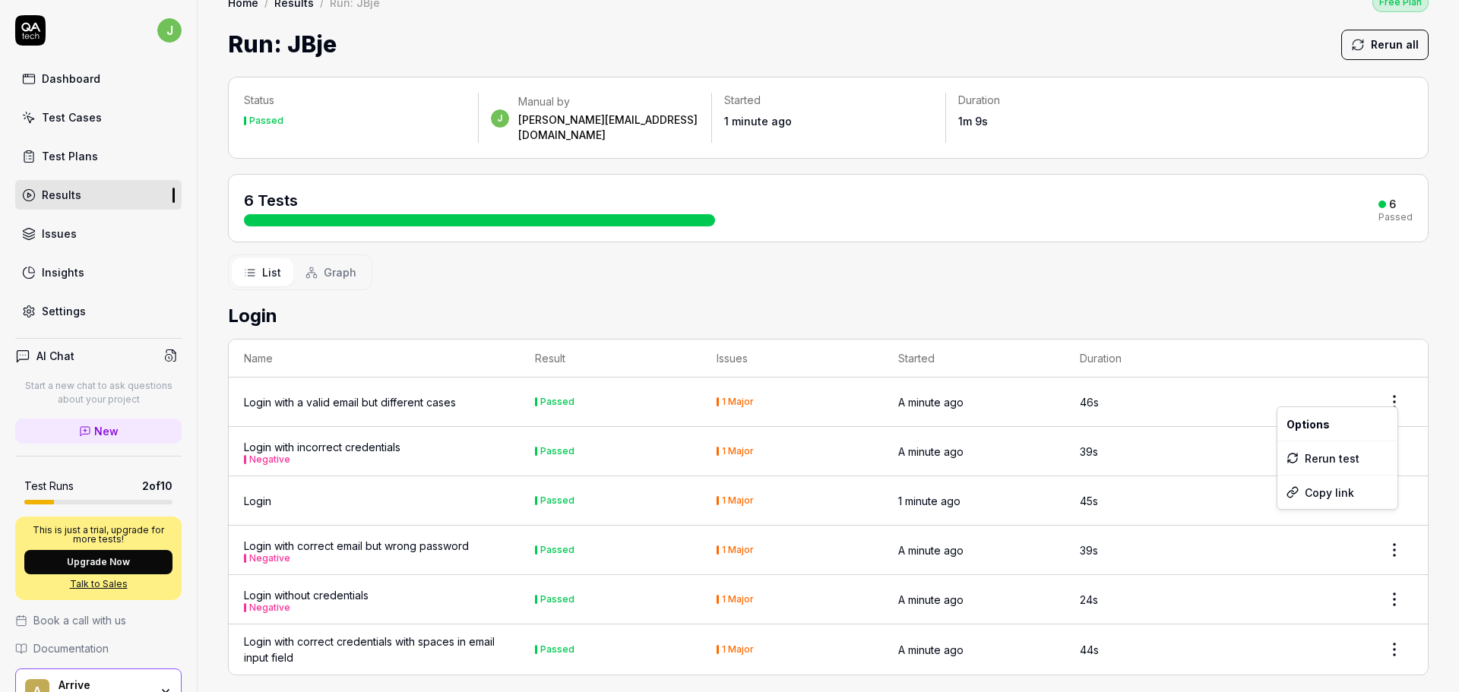
click at [821, 249] on html "j Dashboard Test Cases Test Plans Results Issues Insights Settings AI Chat Star…" at bounding box center [729, 346] width 1459 height 692
click at [321, 266] on button "Graph" at bounding box center [330, 272] width 75 height 28
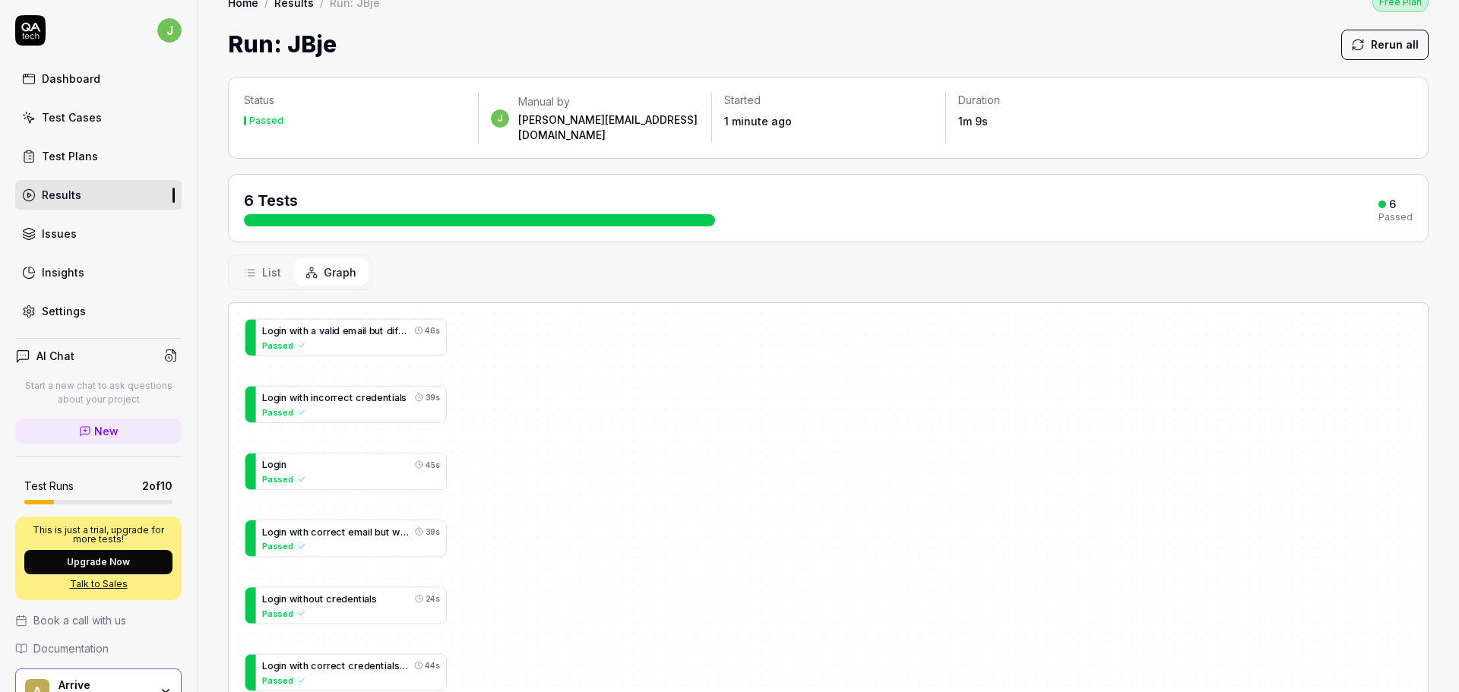
click at [277, 264] on span "List" at bounding box center [271, 272] width 19 height 16
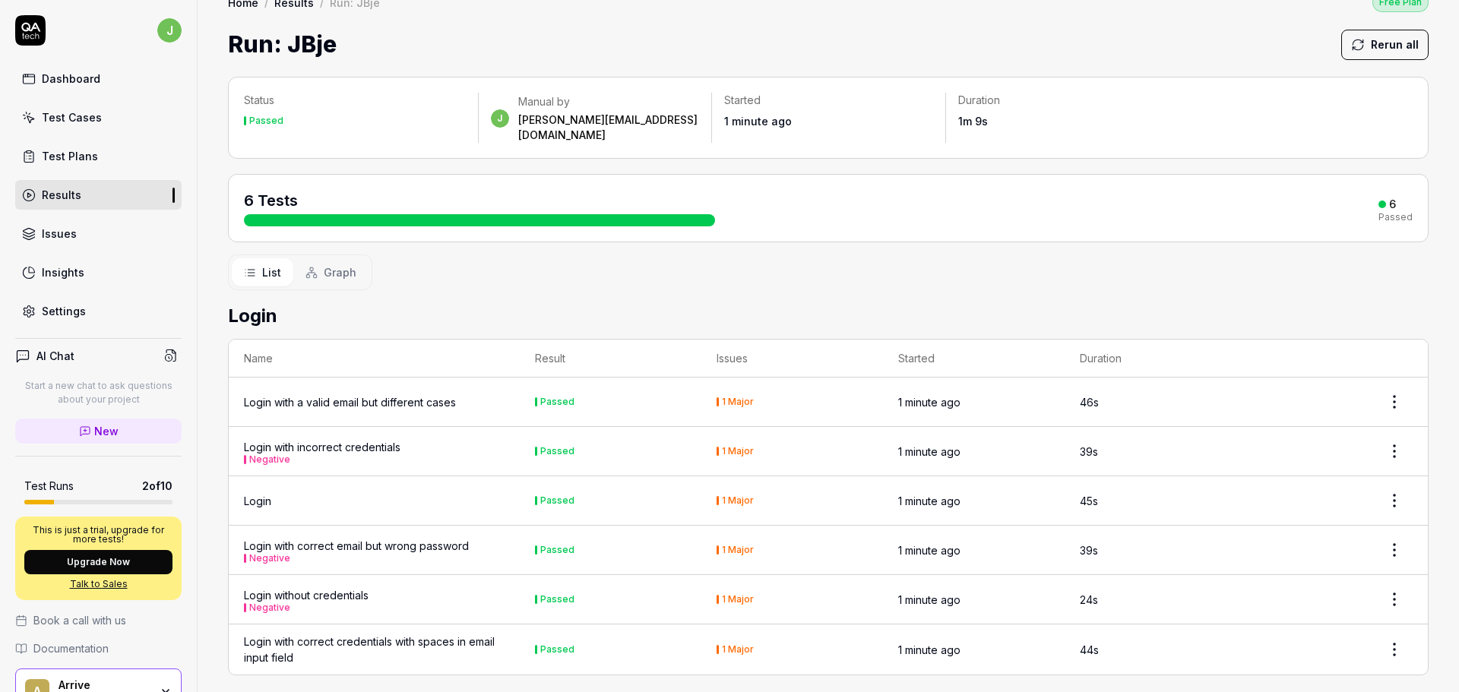
click at [1266, 218] on div "6 Tests 6 Passed" at bounding box center [828, 208] width 1201 height 68
click at [1388, 536] on html "j Dashboard Test Cases Test Plans Results Issues Insights Settings AI Chat Star…" at bounding box center [729, 346] width 1459 height 692
click at [907, 275] on html "j Dashboard Test Cases Test Plans Results Issues Insights Settings AI Chat Star…" at bounding box center [729, 346] width 1459 height 692
click at [70, 232] on div "Issues" at bounding box center [59, 234] width 35 height 16
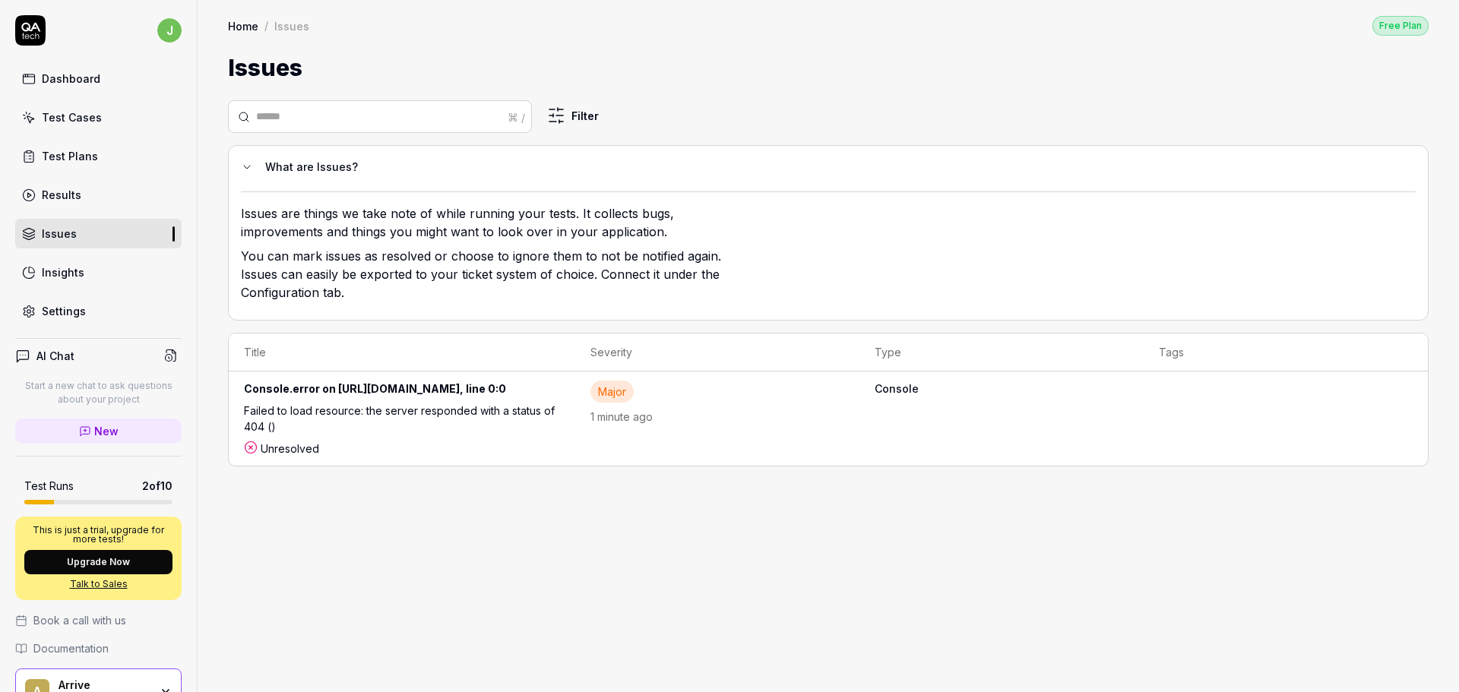
click at [454, 392] on div "Console.error on [URL][DOMAIN_NAME], line 0:0" at bounding box center [402, 392] width 316 height 22
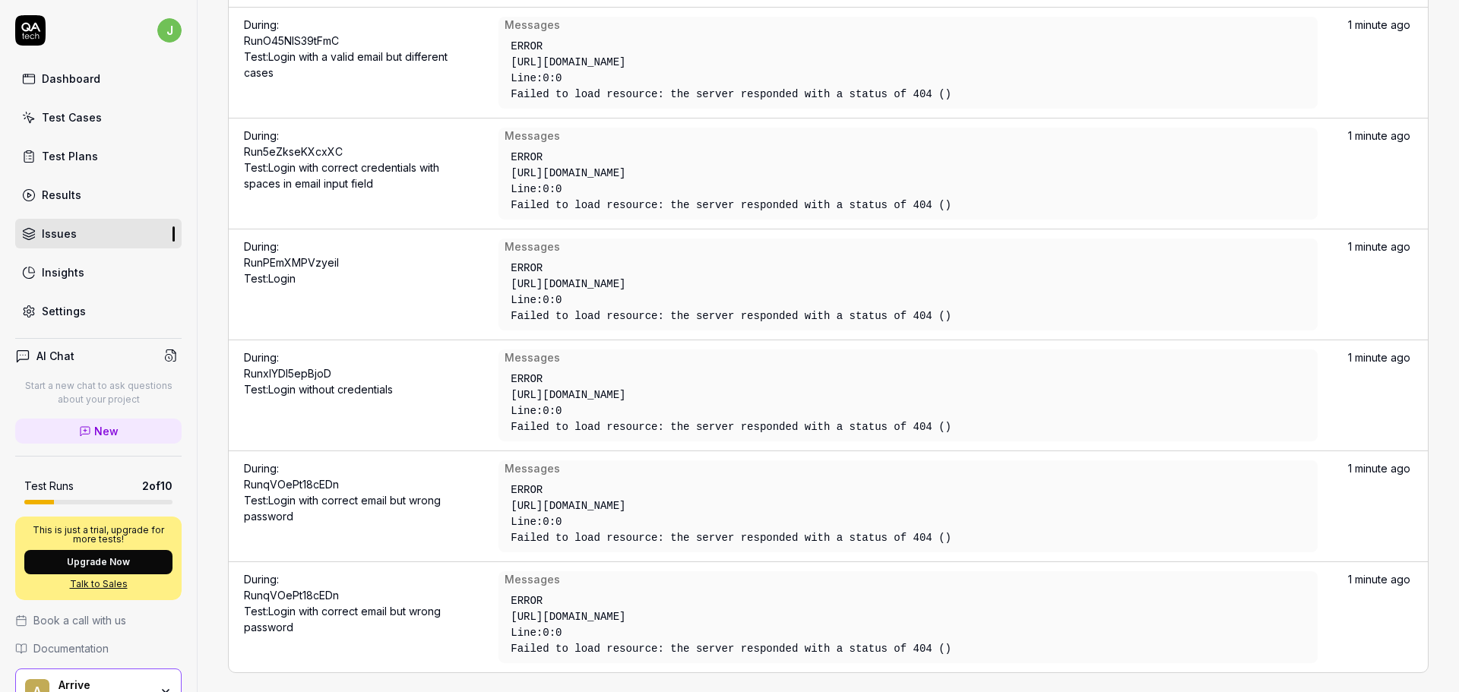
scroll to position [2215, 0]
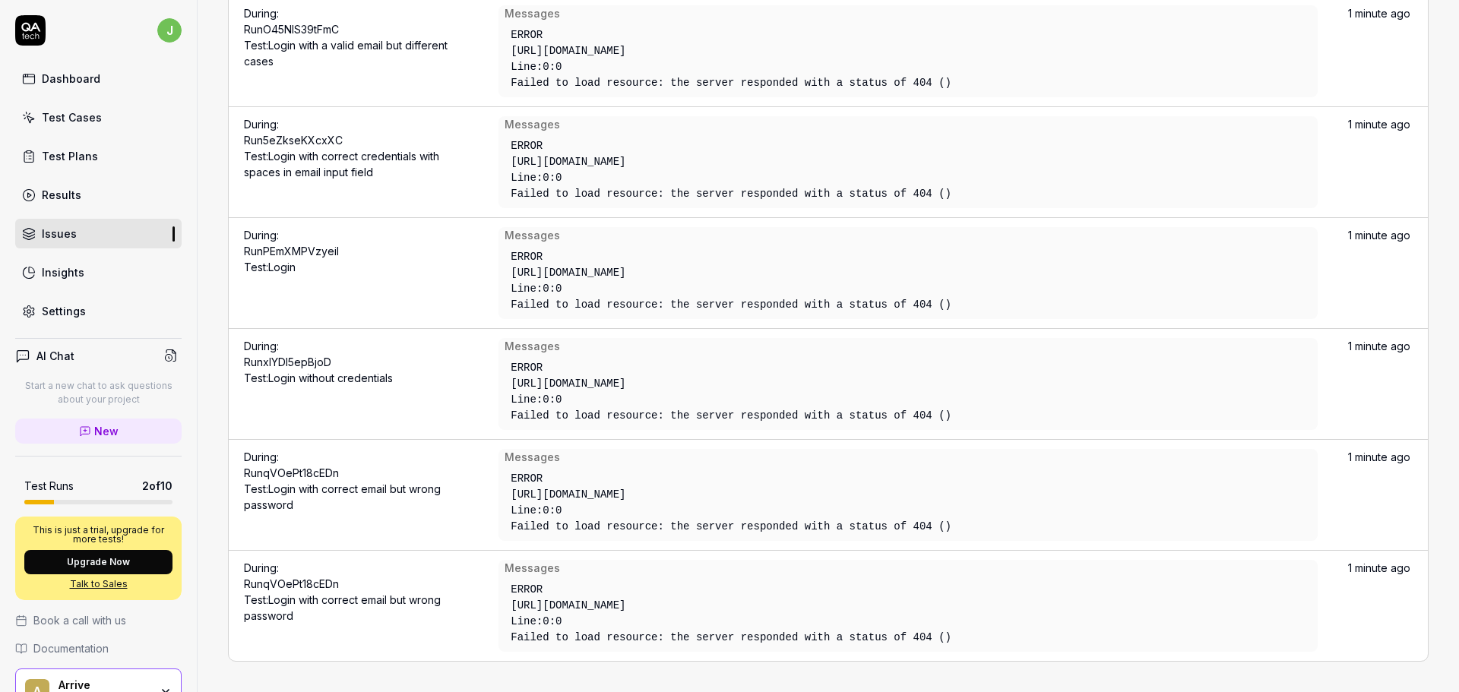
drag, startPoint x: 710, startPoint y: 608, endPoint x: 505, endPoint y: 609, distance: 204.4
click at [505, 609] on div "ERROR https://app.qa.tech/monitoring Line: 0 : 0 Failed to load resource: the s…" at bounding box center [797, 614] width 584 height 76
copy div "[URL][DOMAIN_NAME]"
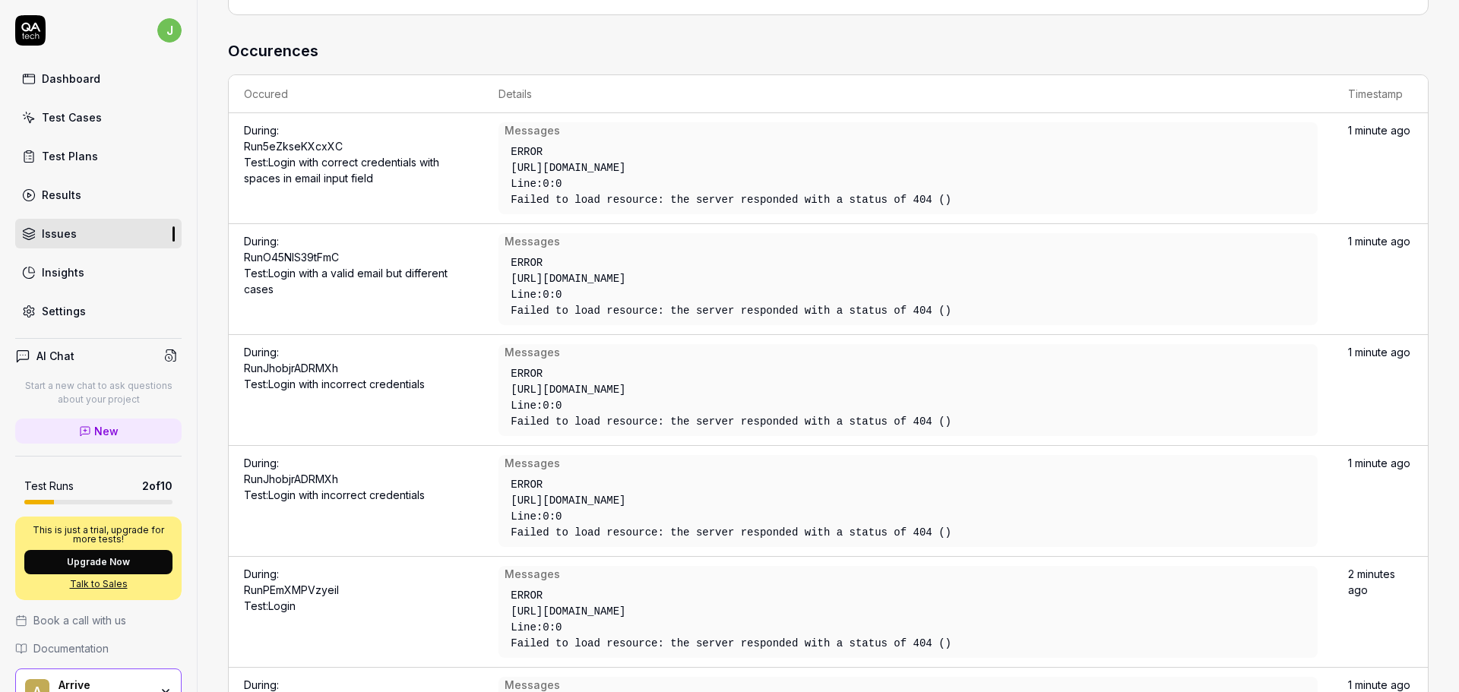
scroll to position [0, 0]
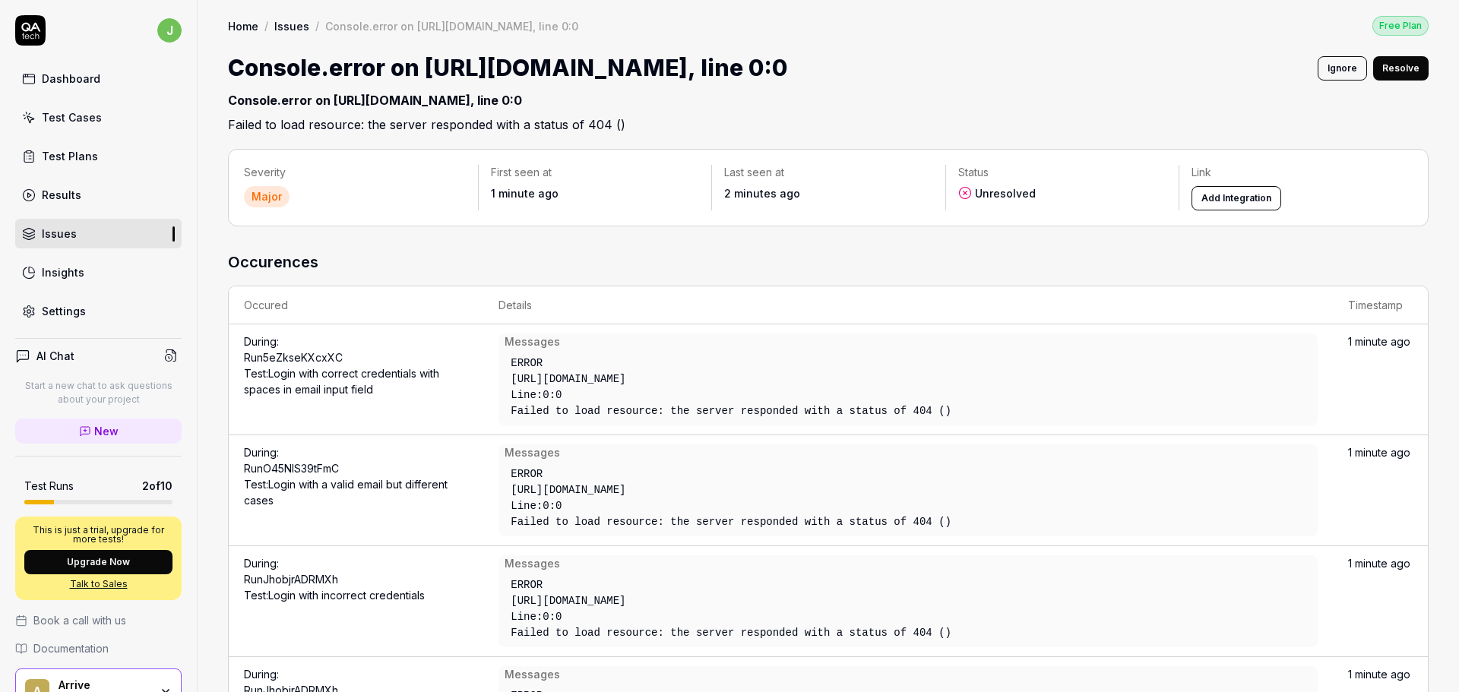
click at [59, 125] on link "Test Cases" at bounding box center [98, 118] width 166 height 30
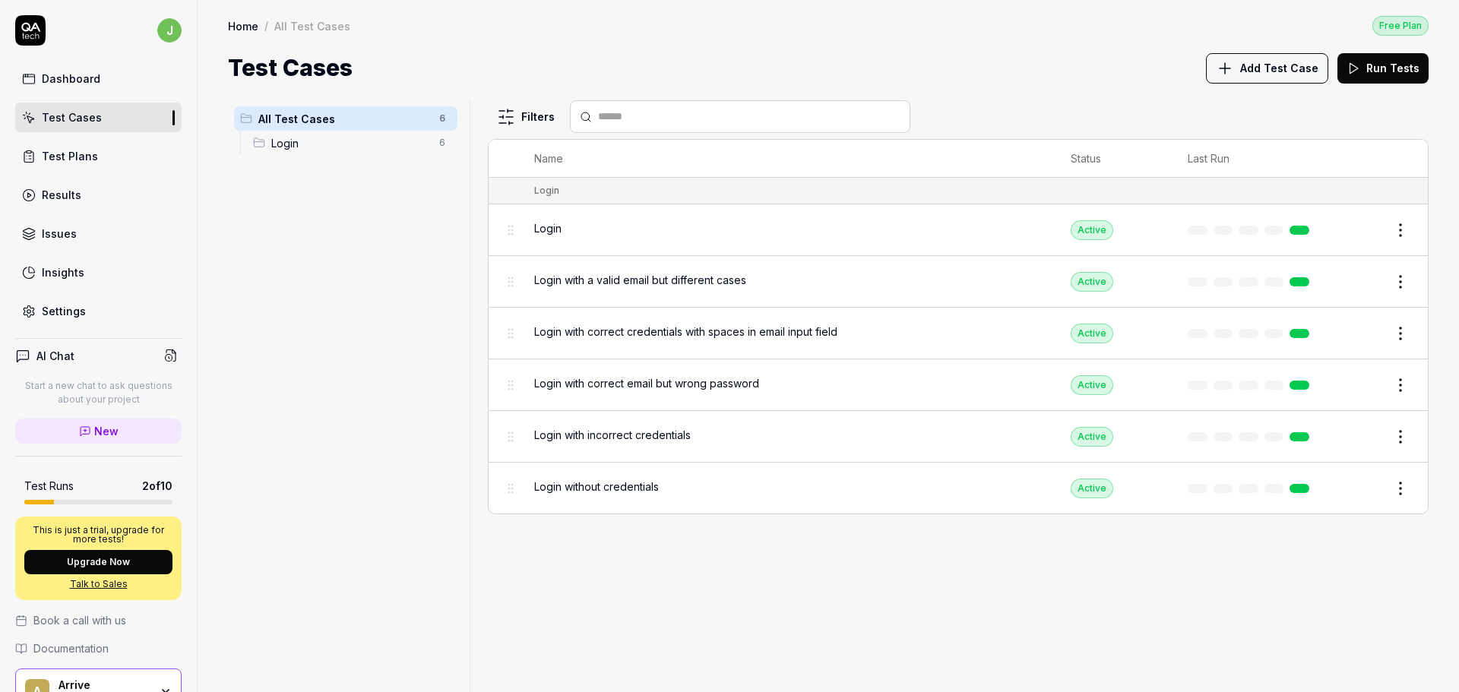
click at [701, 222] on div "Login" at bounding box center [787, 228] width 506 height 16
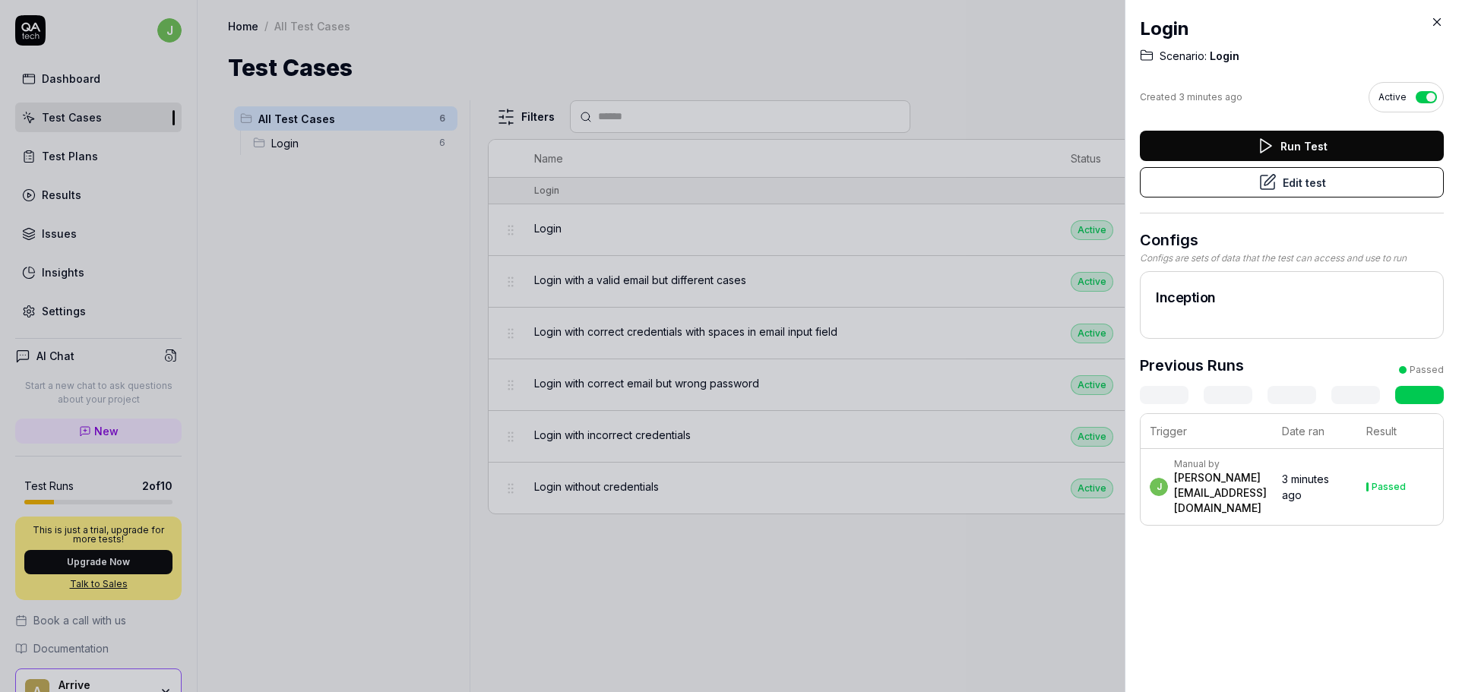
click at [1291, 182] on button "Edit test" at bounding box center [1292, 182] width 304 height 30
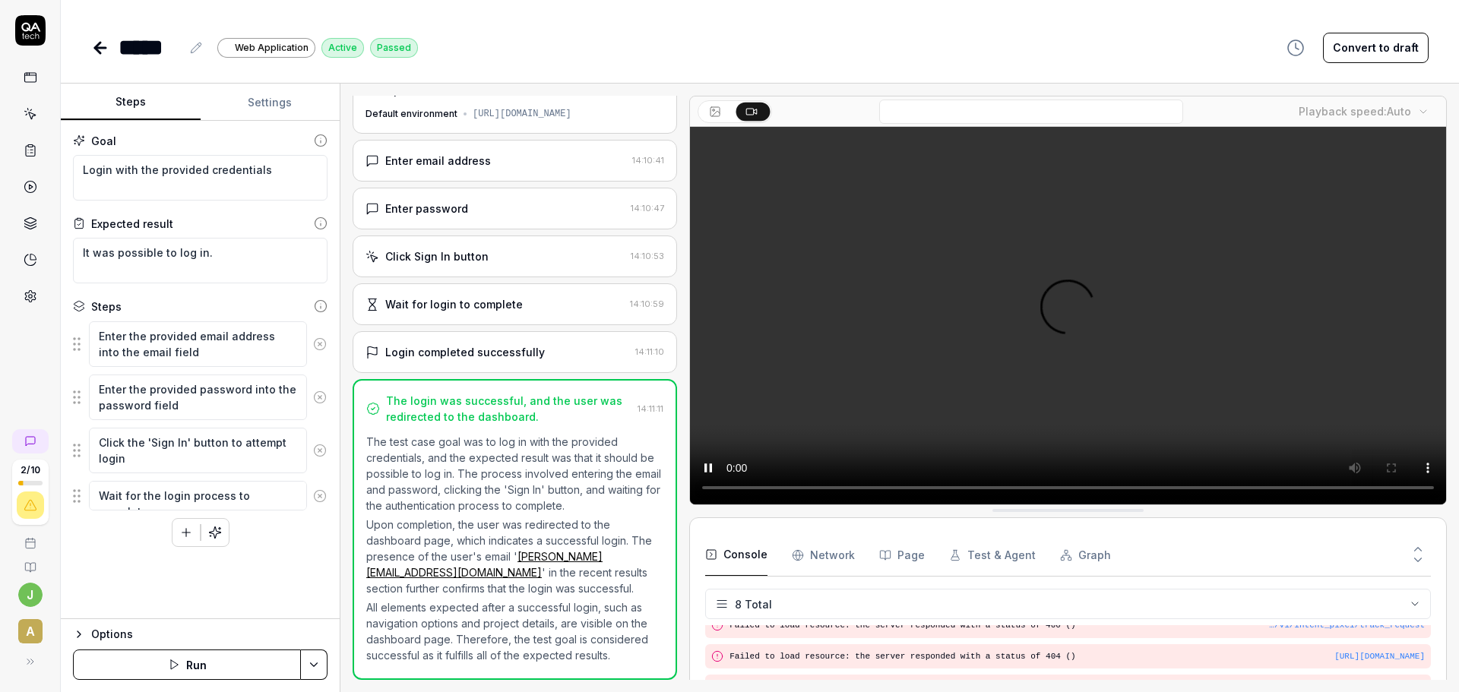
scroll to position [136, 0]
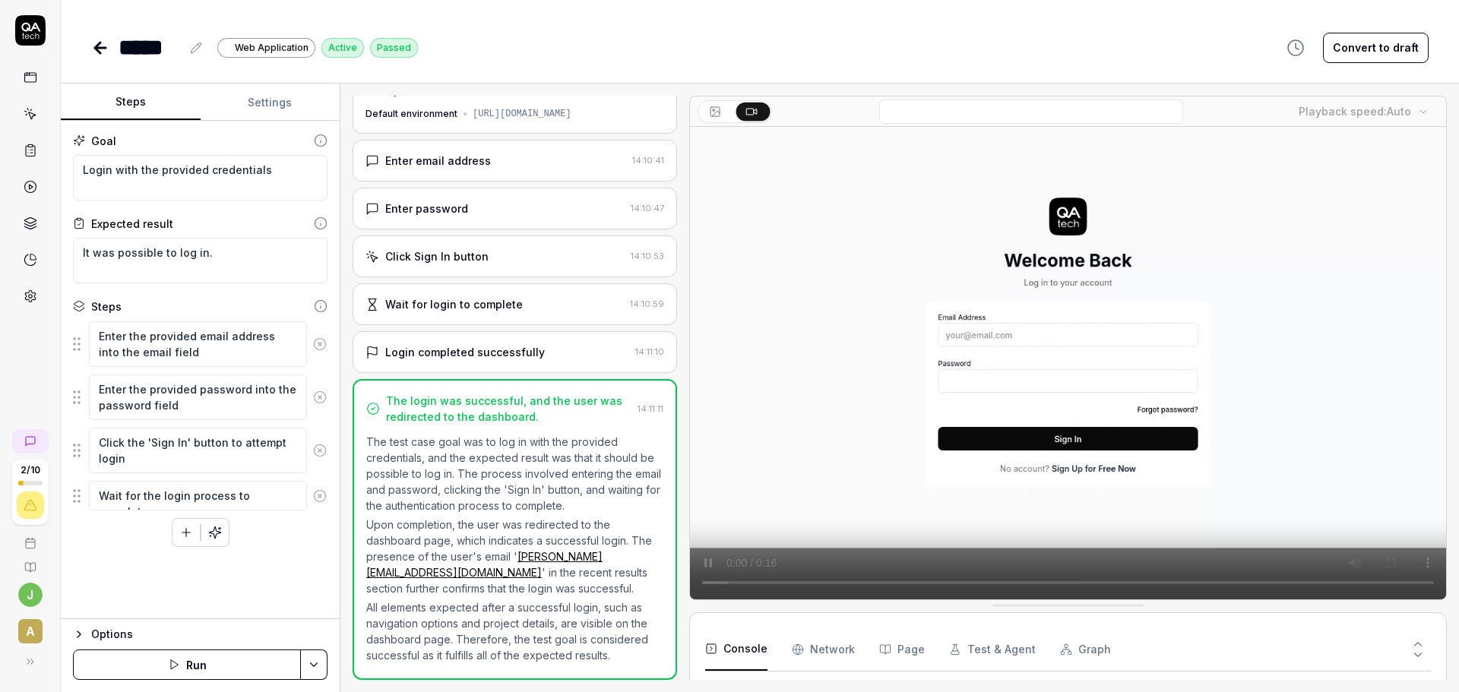
type textarea "*"
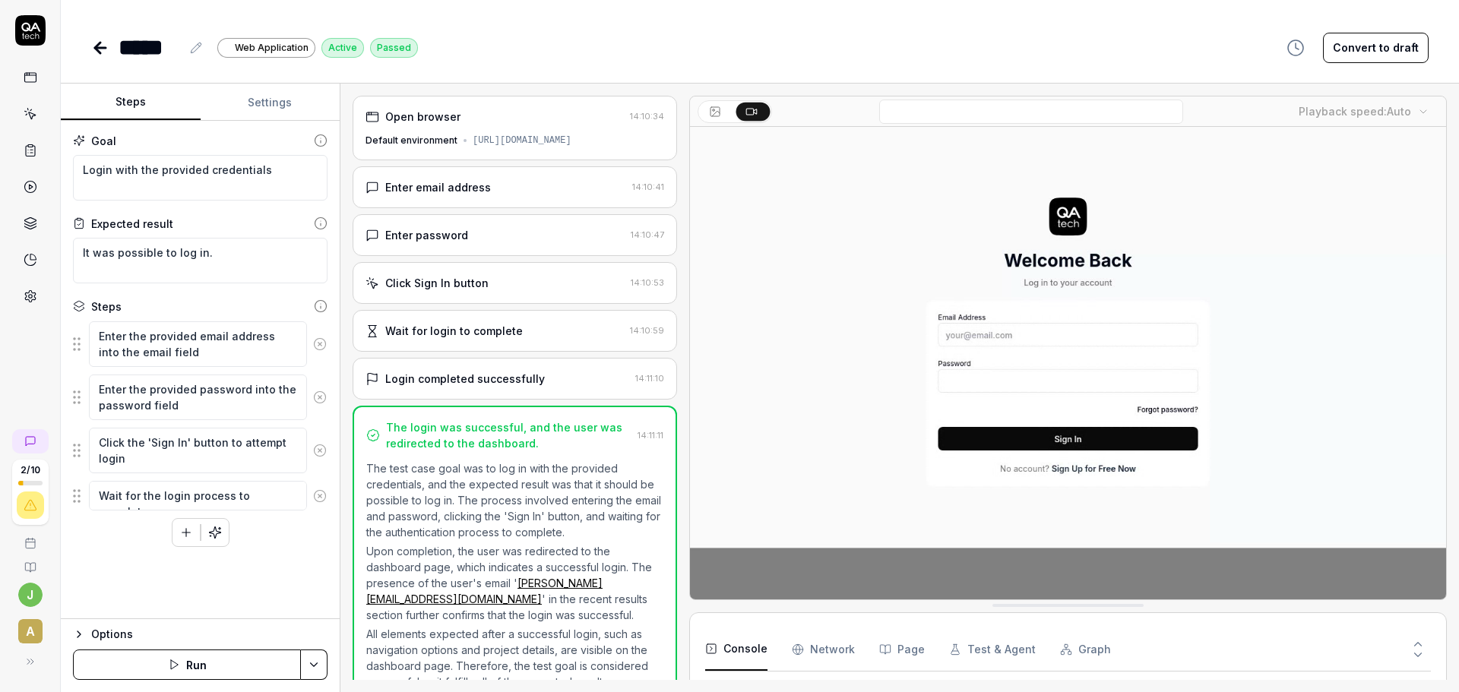
click at [498, 185] on div "Enter email address" at bounding box center [496, 187] width 261 height 16
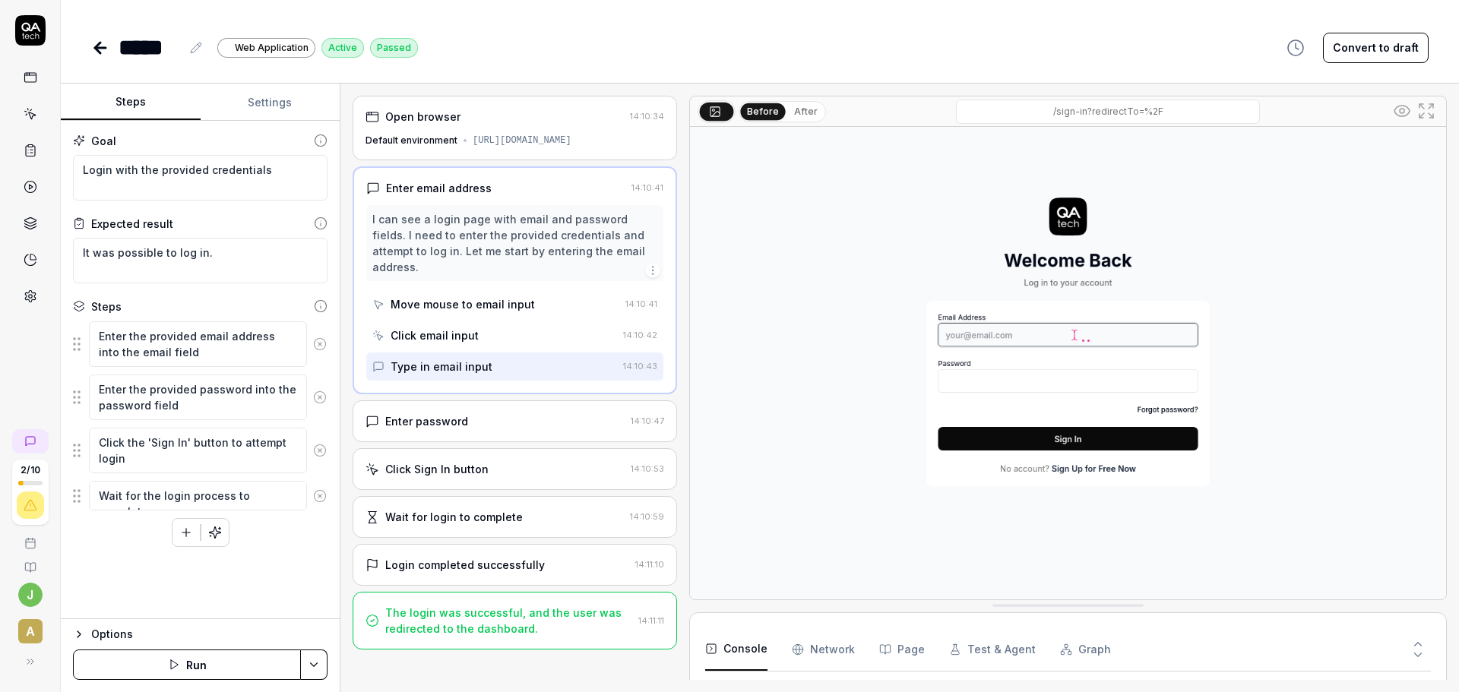
click at [535, 413] on div "Enter password" at bounding box center [495, 421] width 259 height 16
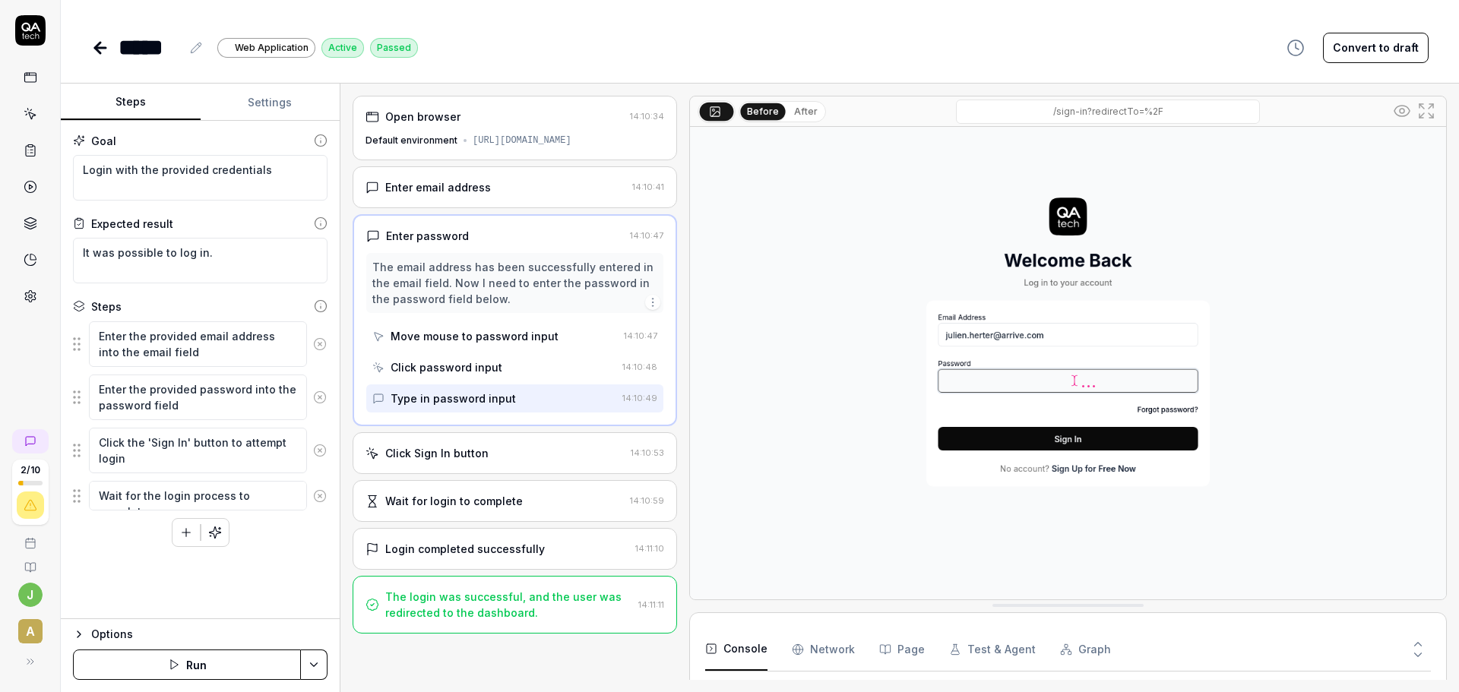
click at [552, 467] on div "Click Sign In button 14:10:53" at bounding box center [515, 453] width 325 height 42
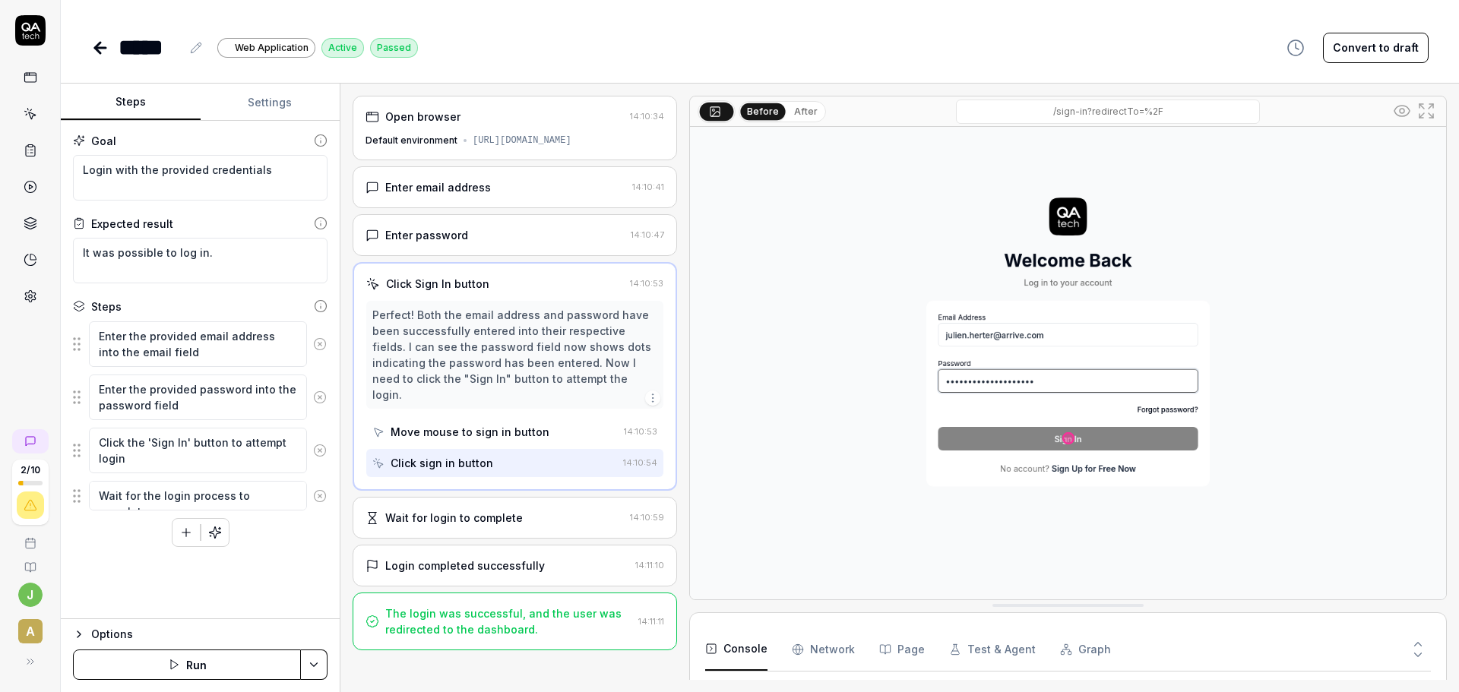
click at [546, 510] on div "Wait for login to complete" at bounding box center [495, 518] width 258 height 16
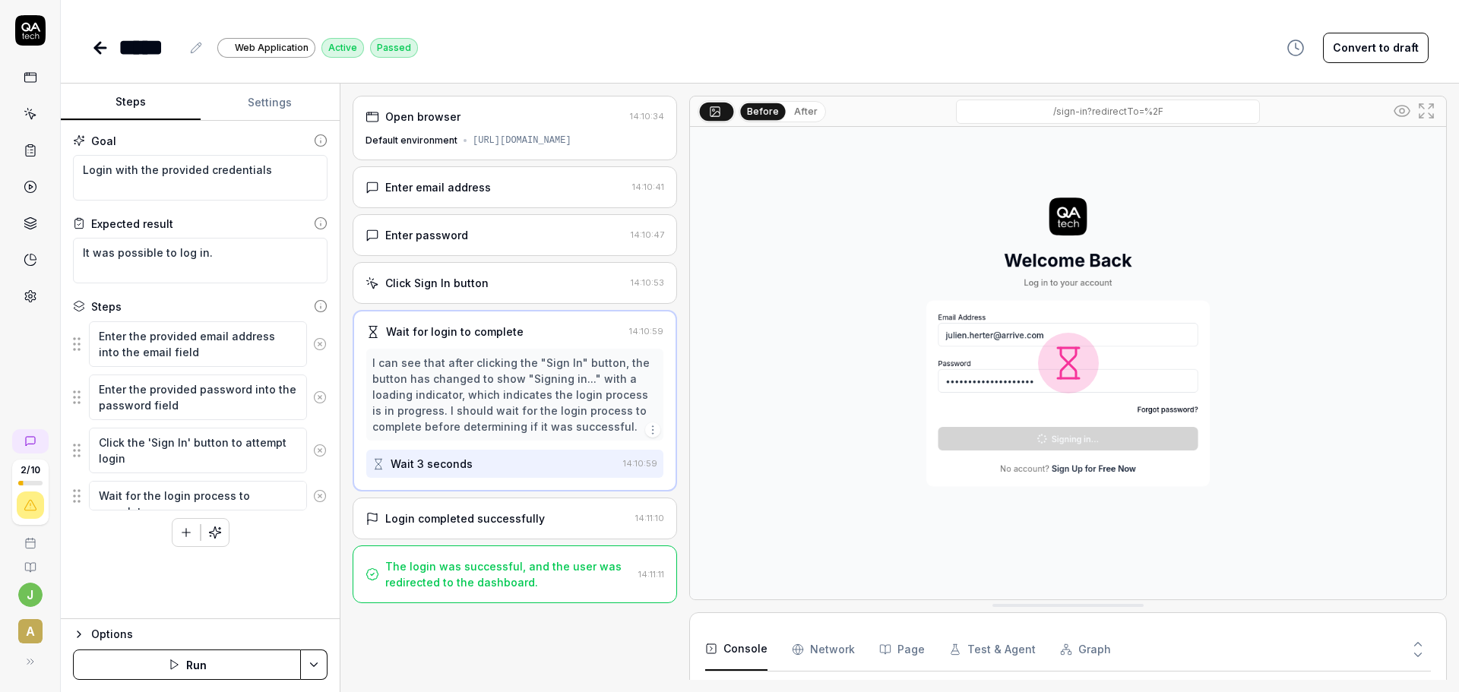
click at [545, 527] on div "Login completed successfully 14:11:10" at bounding box center [515, 519] width 325 height 42
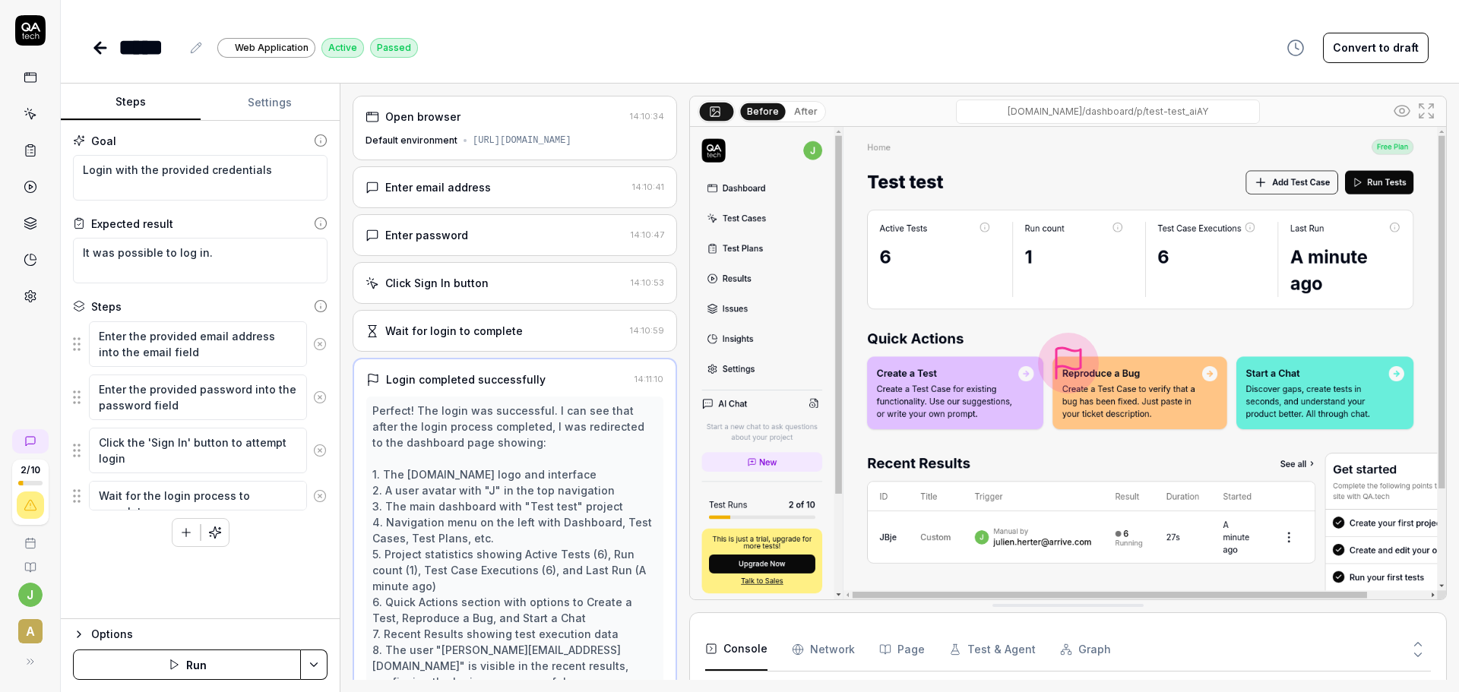
click at [270, 53] on span "Web Application" at bounding box center [272, 48] width 74 height 14
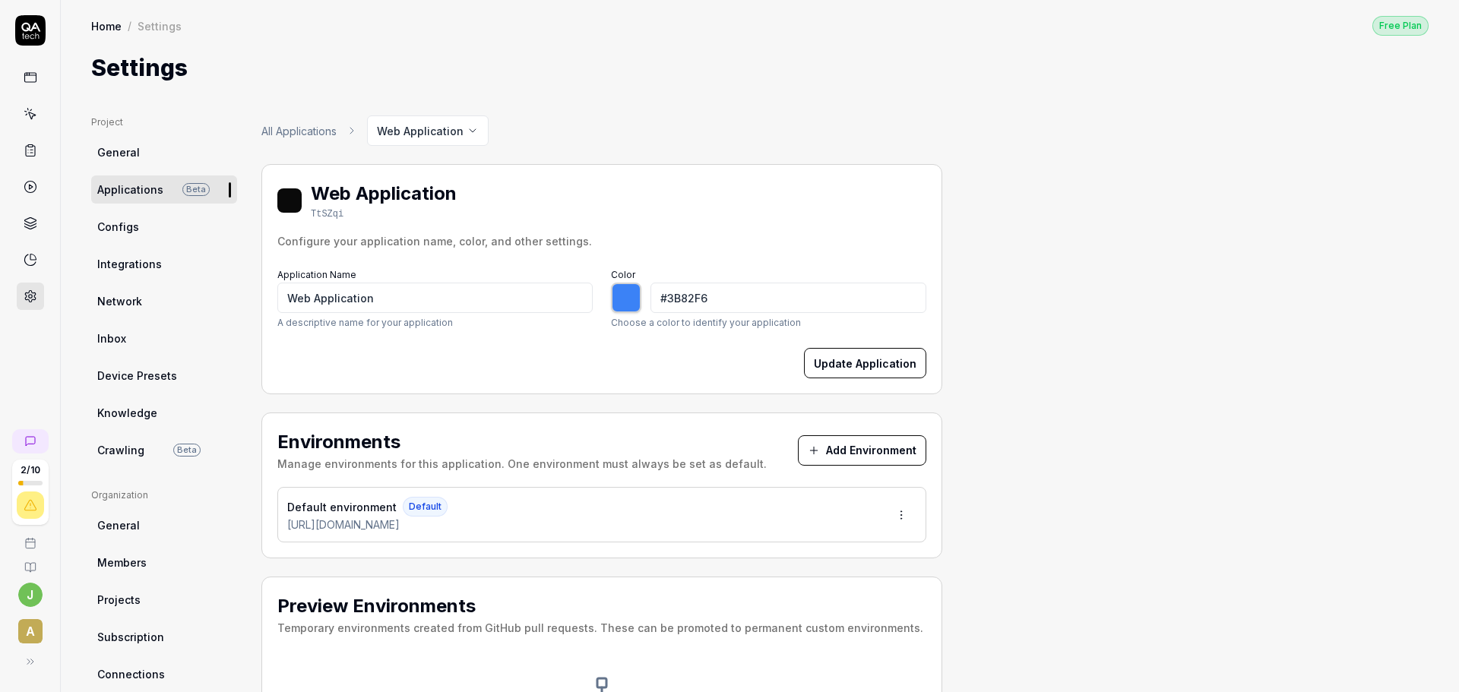
click at [123, 152] on span "General" at bounding box center [118, 152] width 43 height 16
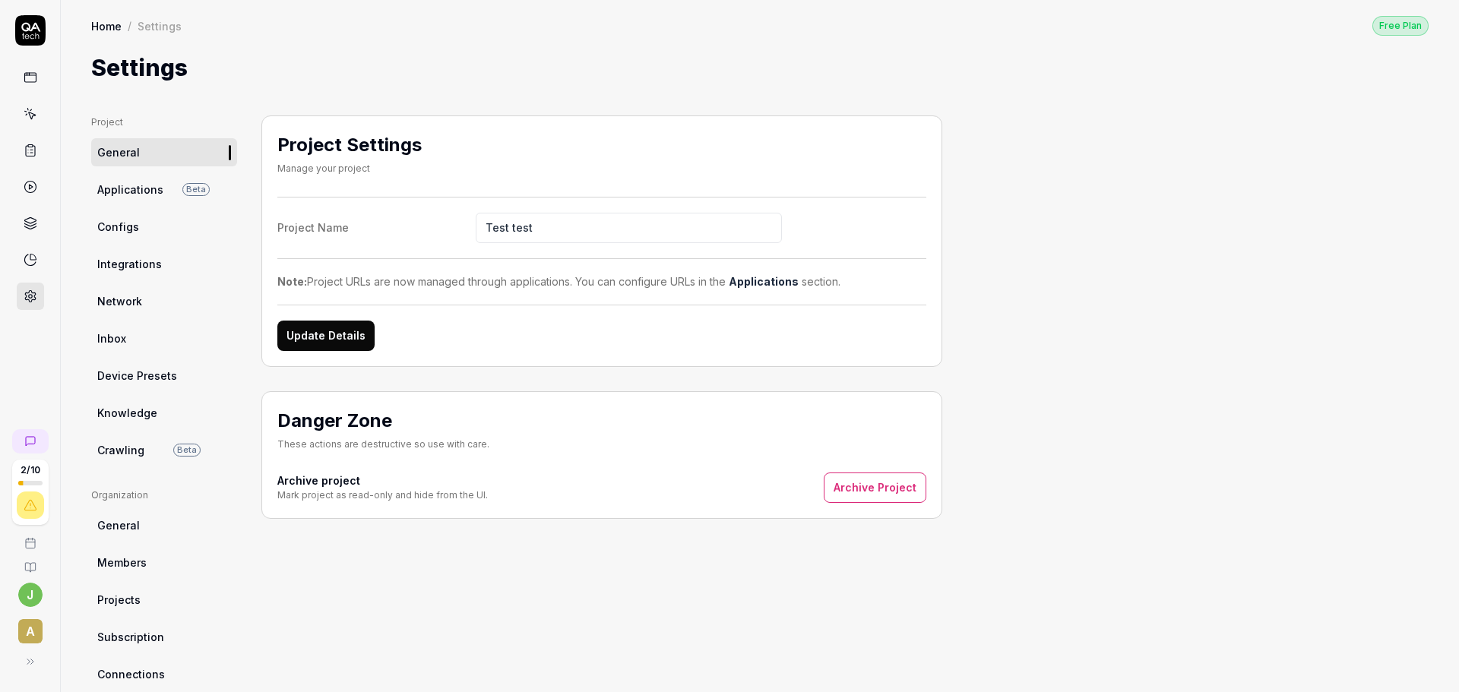
click at [103, 188] on span "Applications" at bounding box center [130, 190] width 66 height 16
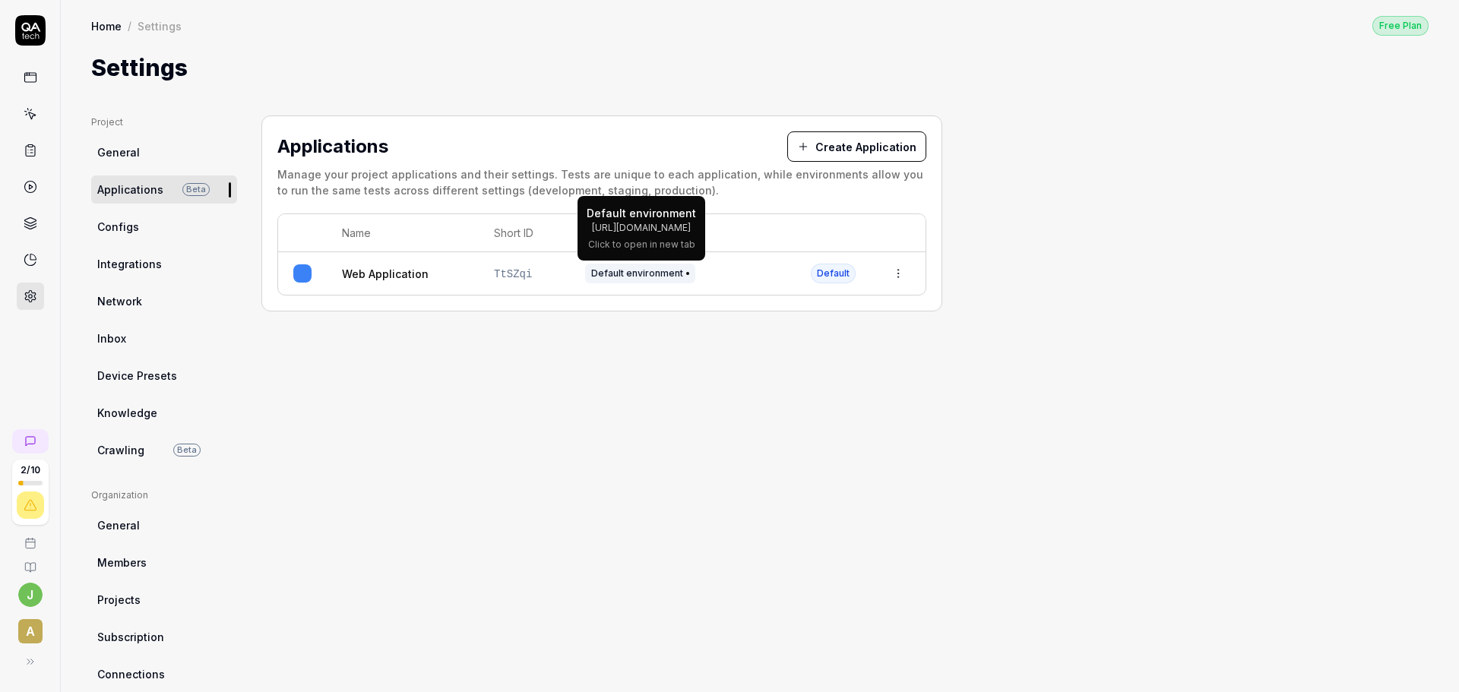
click at [680, 274] on span "Default environment" at bounding box center [640, 274] width 110 height 20
click at [908, 277] on html "2 / 10 j A Home / Settings Free Plan Home / Settings Free Plan Settings Project…" at bounding box center [729, 346] width 1459 height 692
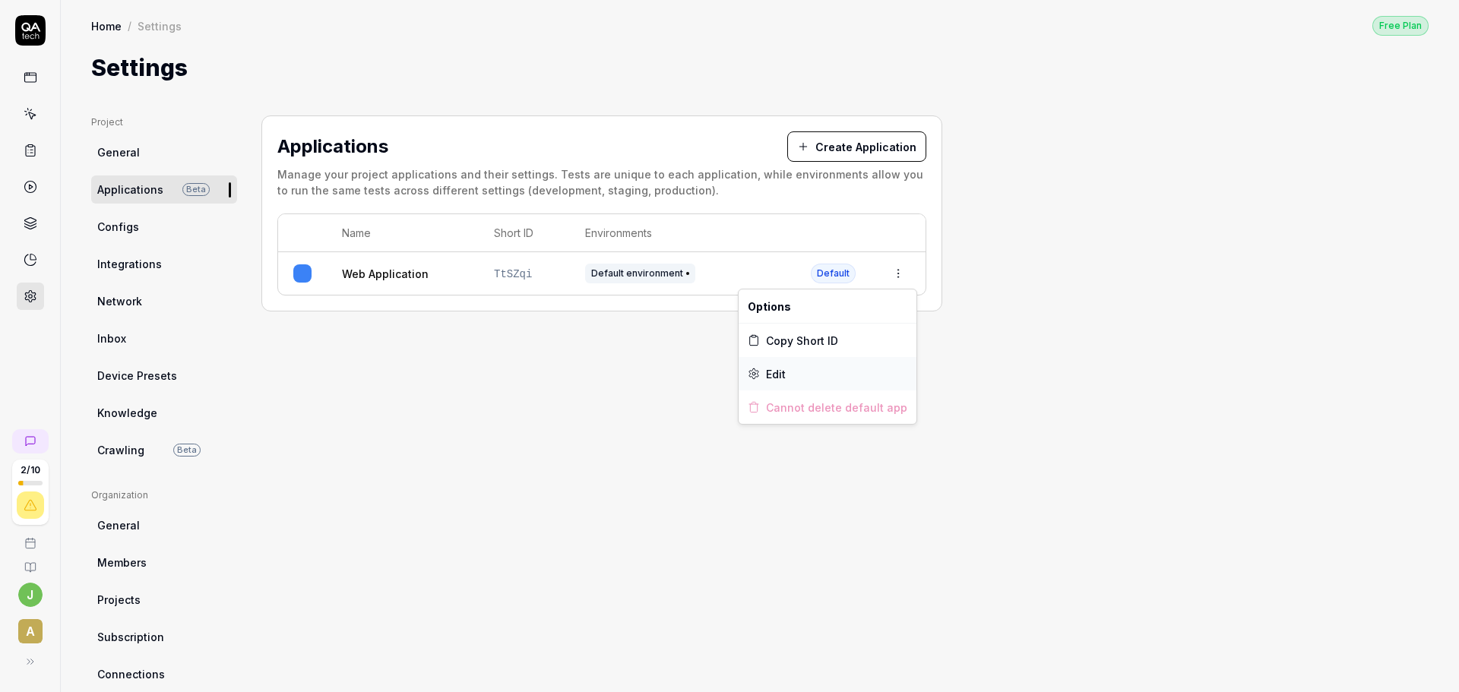
click at [818, 377] on div "Edit" at bounding box center [828, 373] width 178 height 33
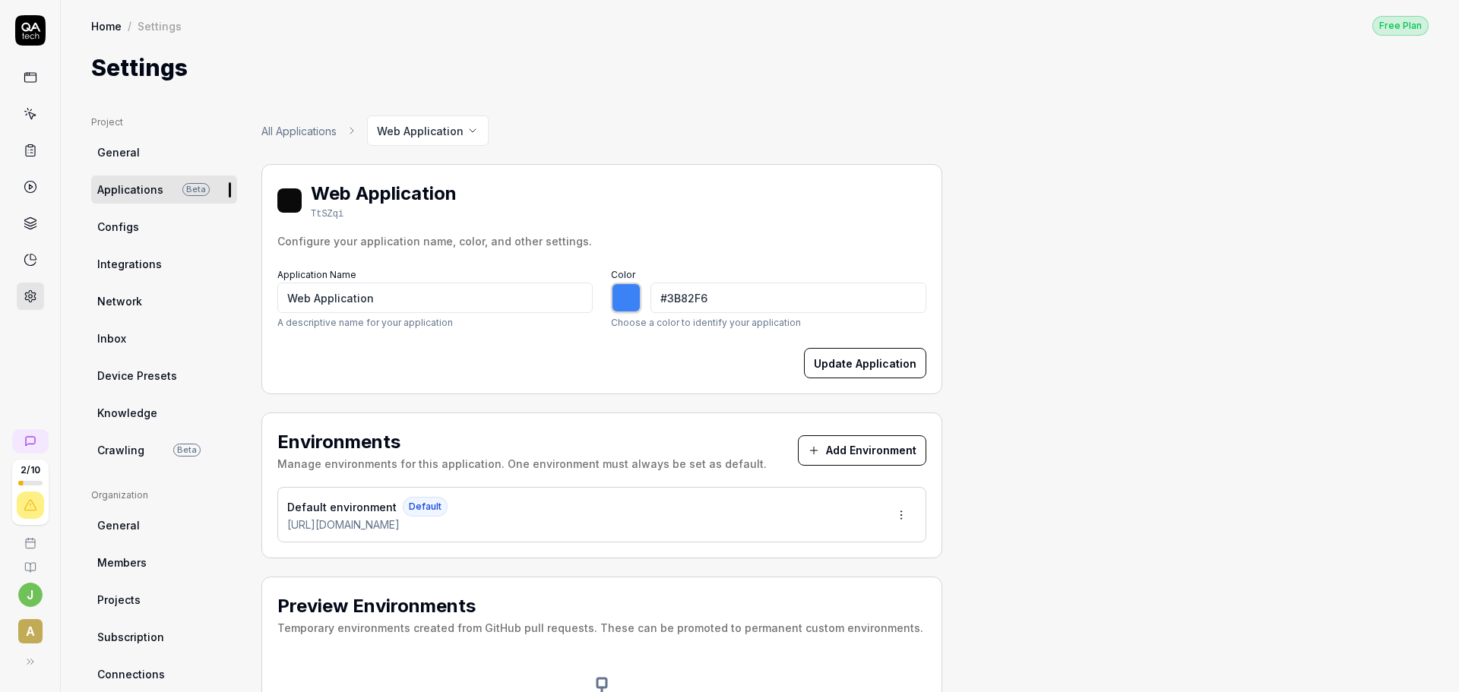
type input "*******"
click at [107, 160] on link "General" at bounding box center [164, 152] width 146 height 28
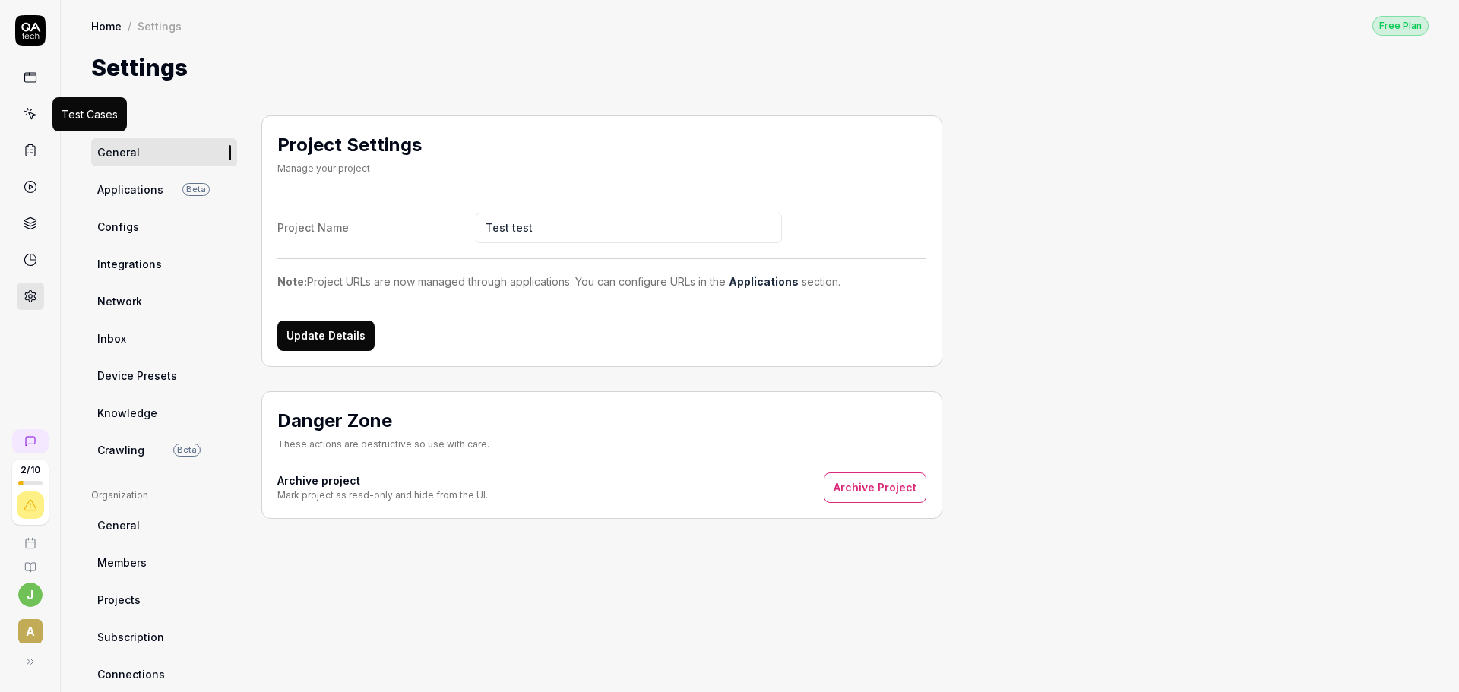
click at [31, 119] on icon at bounding box center [31, 115] width 7 height 7
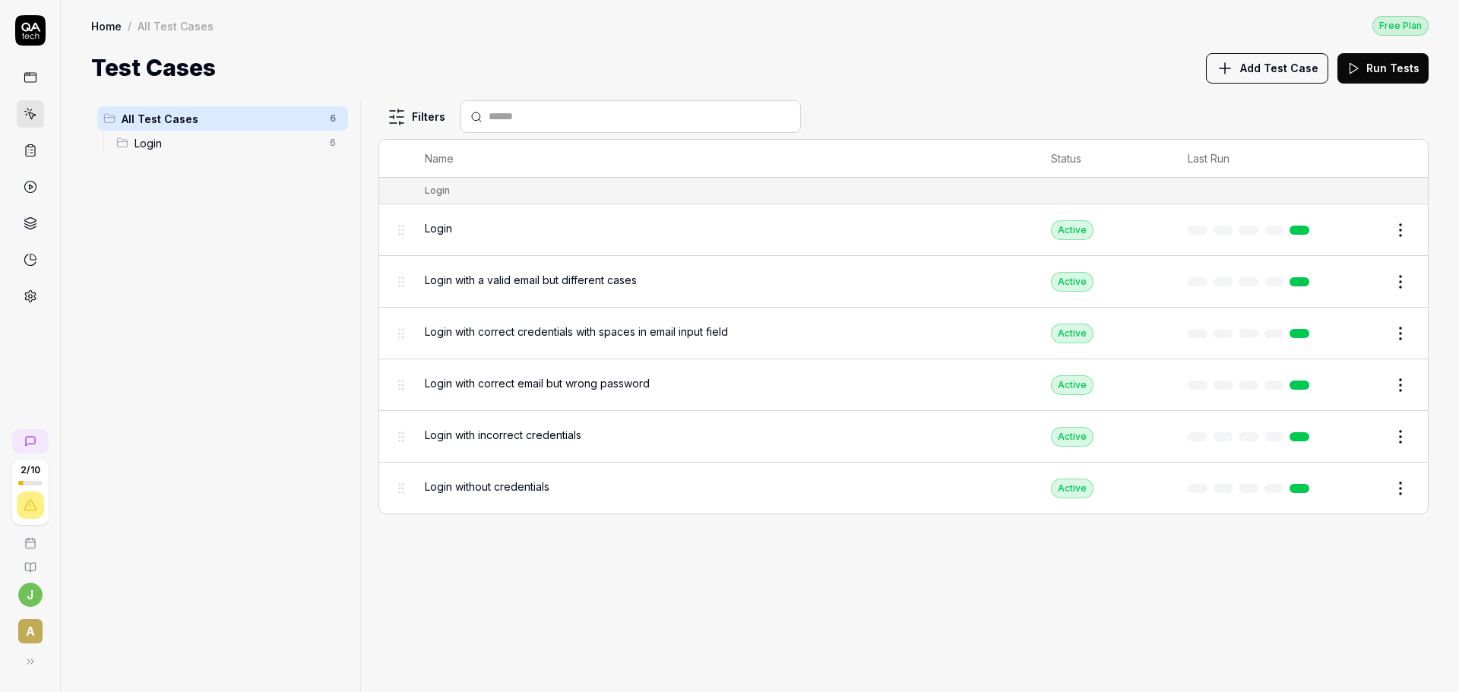
click at [36, 257] on icon at bounding box center [31, 260] width 14 height 14
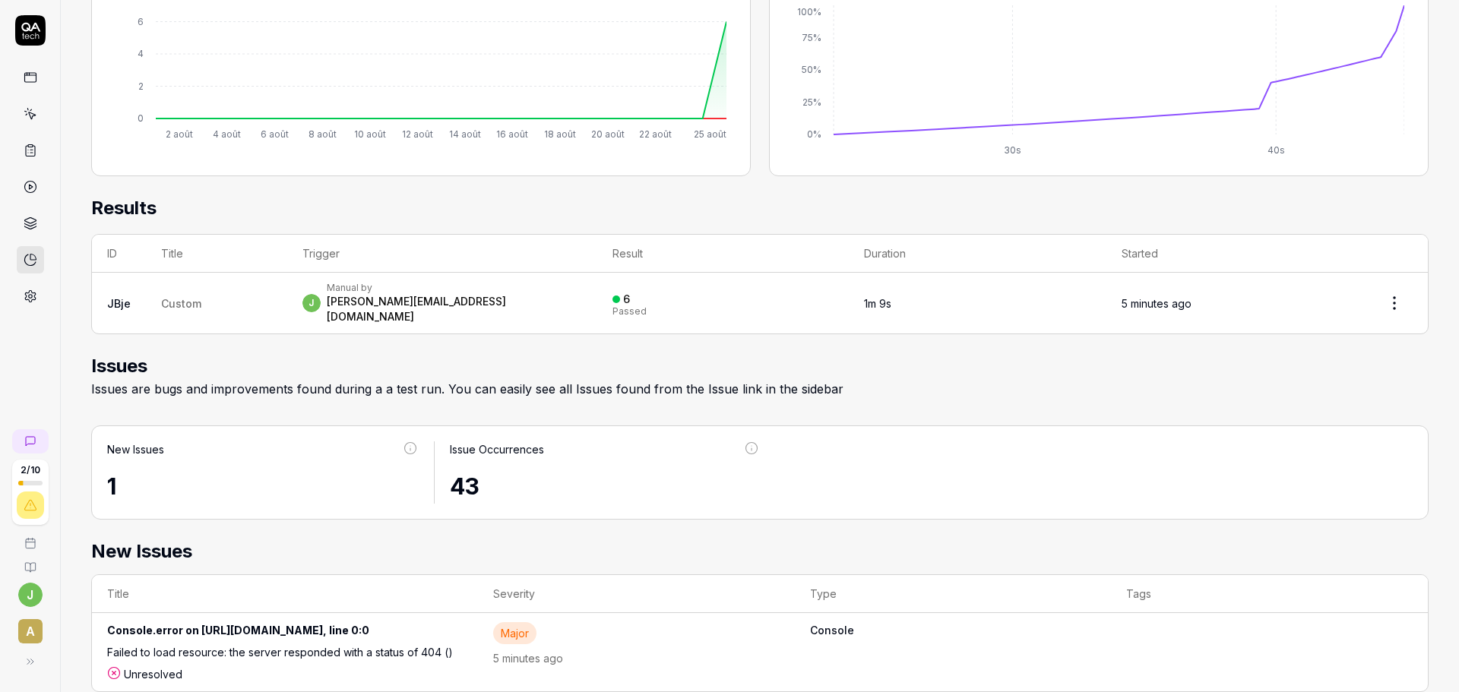
scroll to position [357, 0]
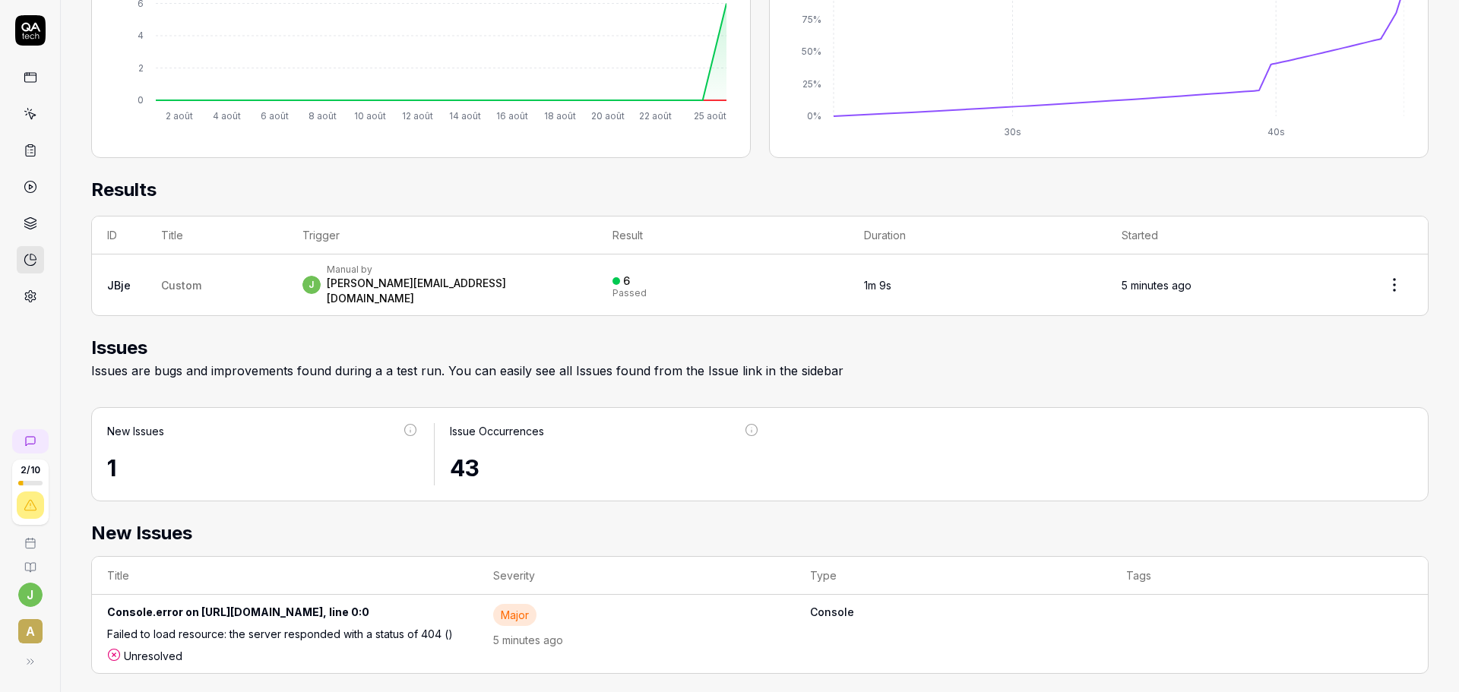
click at [537, 606] on div "Major" at bounding box center [514, 615] width 43 height 22
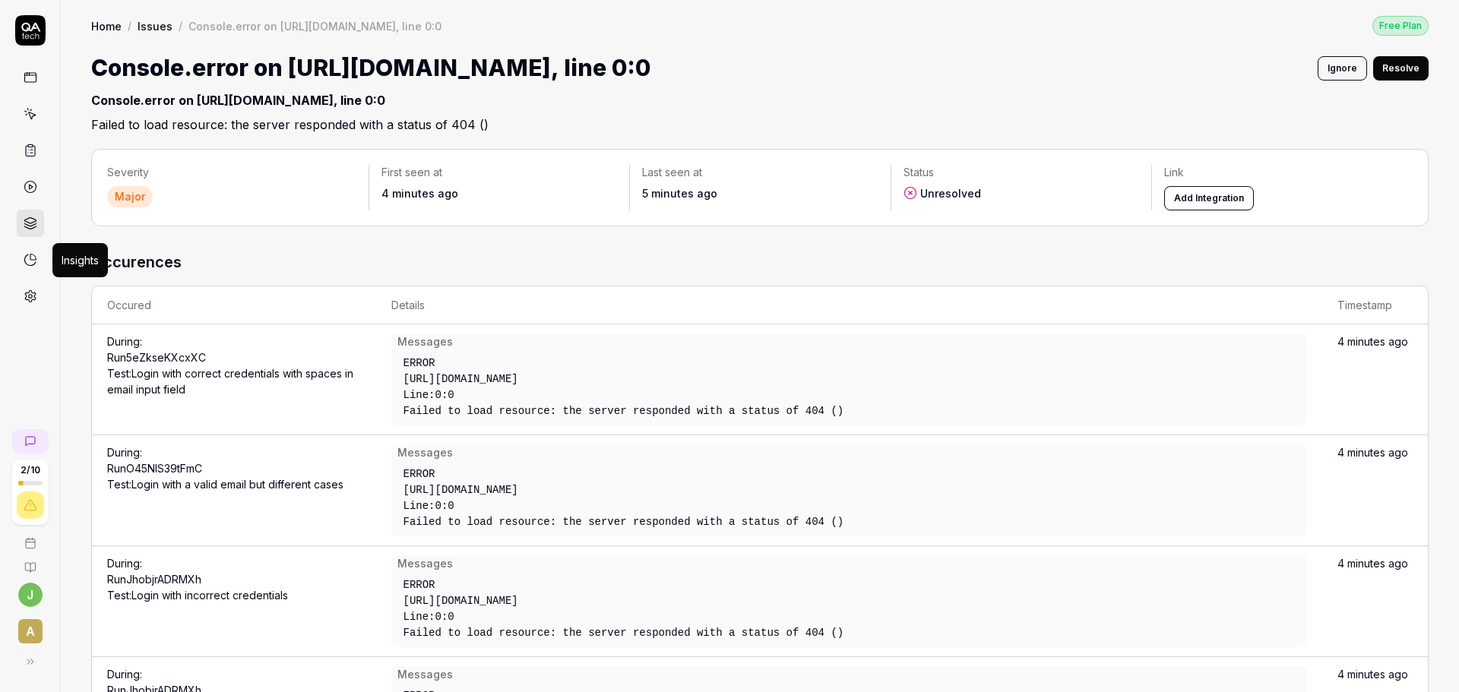
click at [30, 260] on icon at bounding box center [31, 260] width 14 height 14
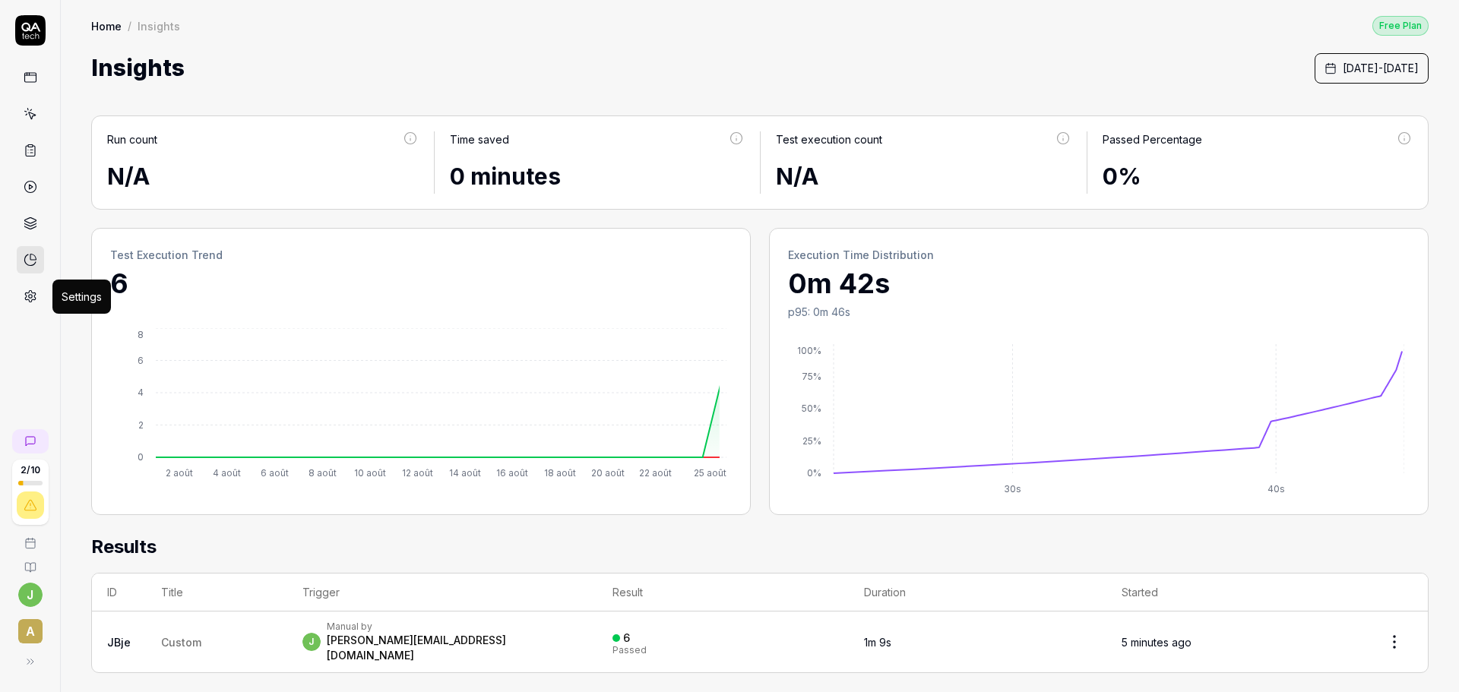
click at [28, 295] on icon at bounding box center [31, 297] width 14 height 14
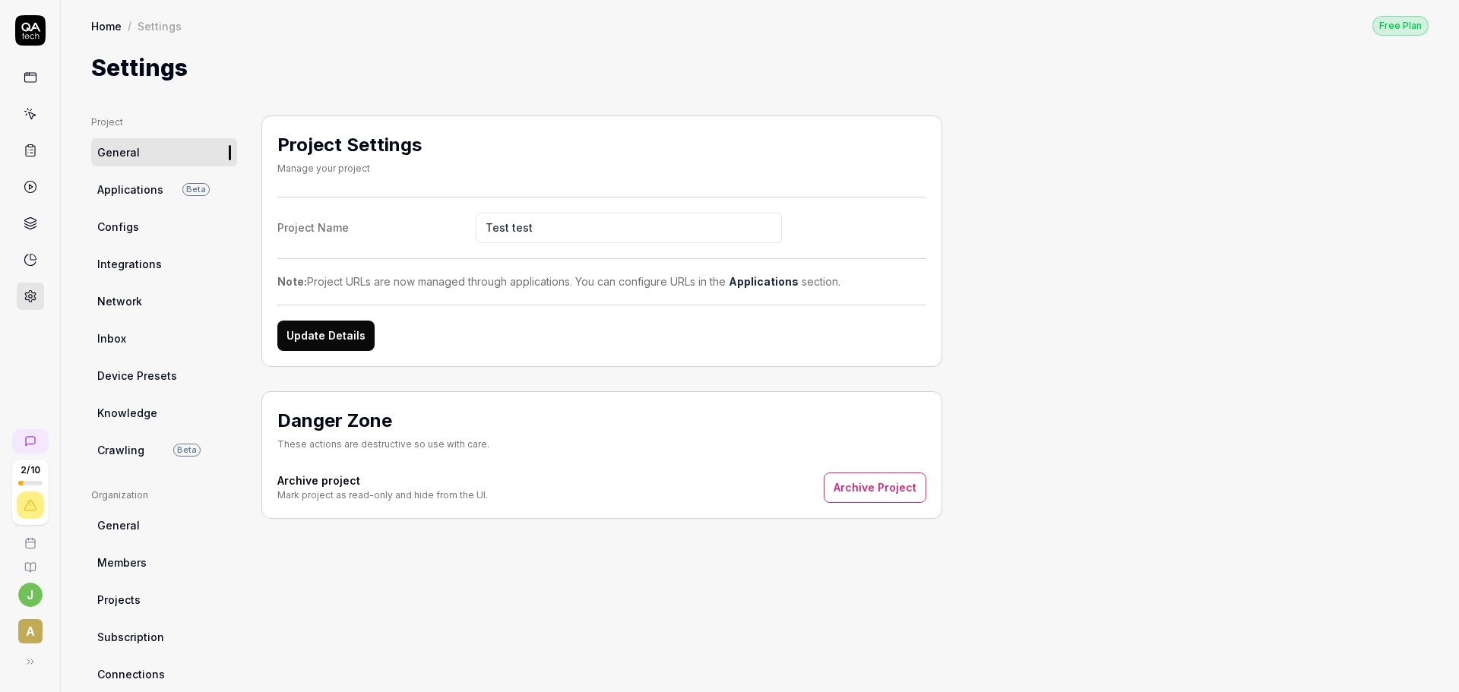
click at [24, 192] on icon at bounding box center [31, 187] width 14 height 14
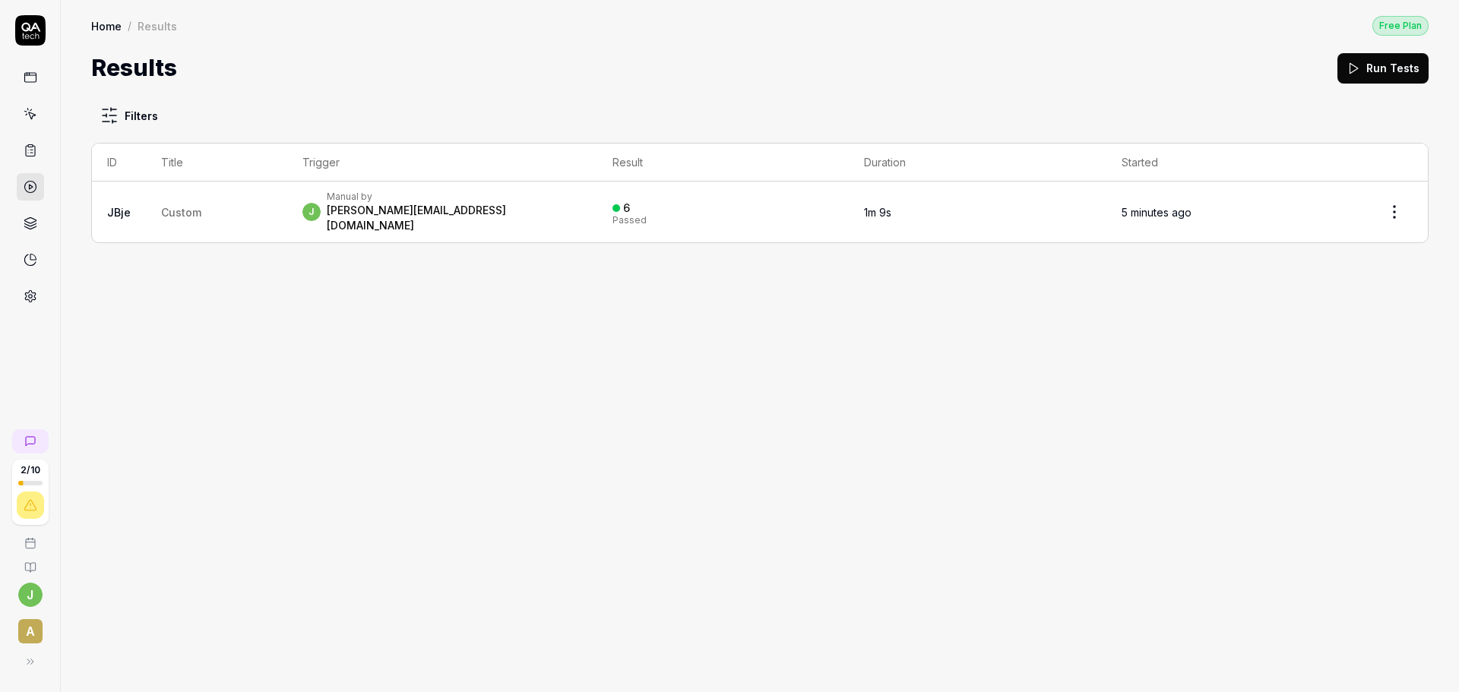
click at [22, 75] on link at bounding box center [30, 77] width 27 height 27
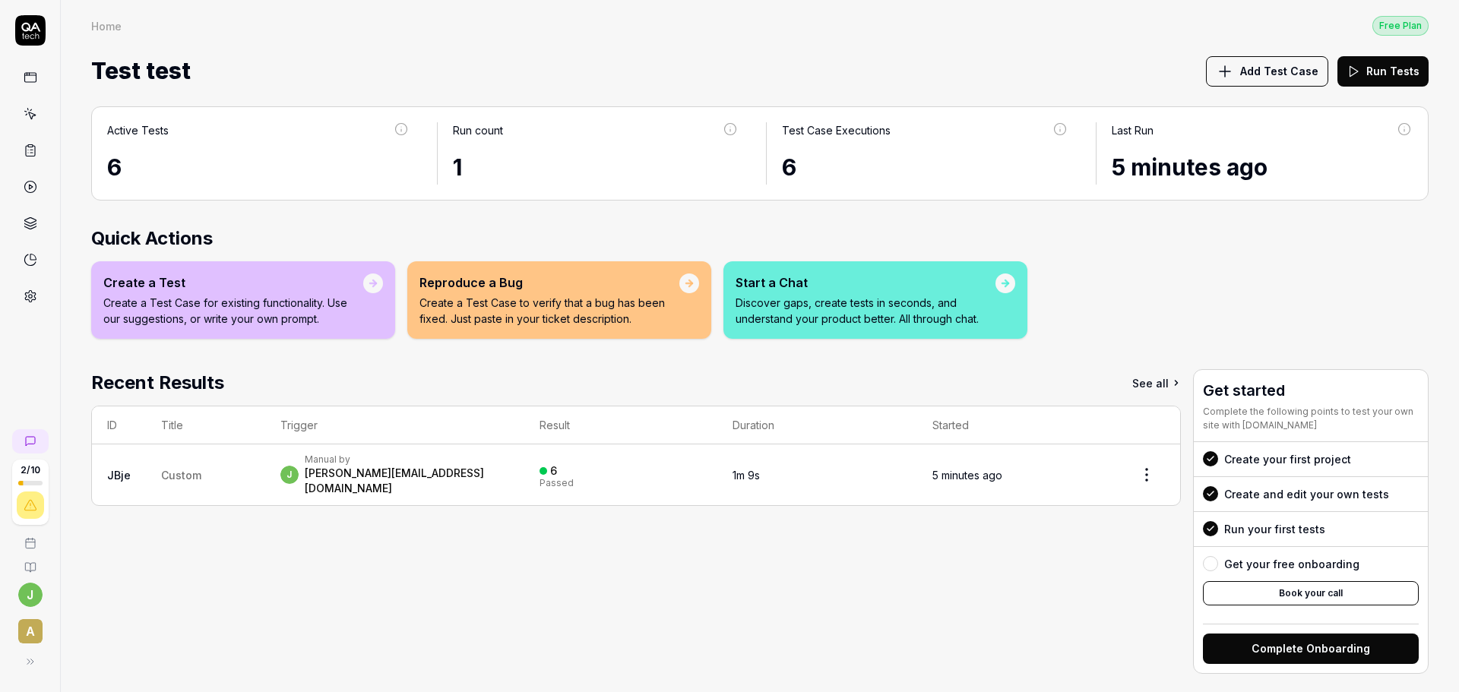
click at [216, 315] on p "Create a Test Case for existing functionality. Use our suggestions, or write yo…" at bounding box center [233, 311] width 260 height 32
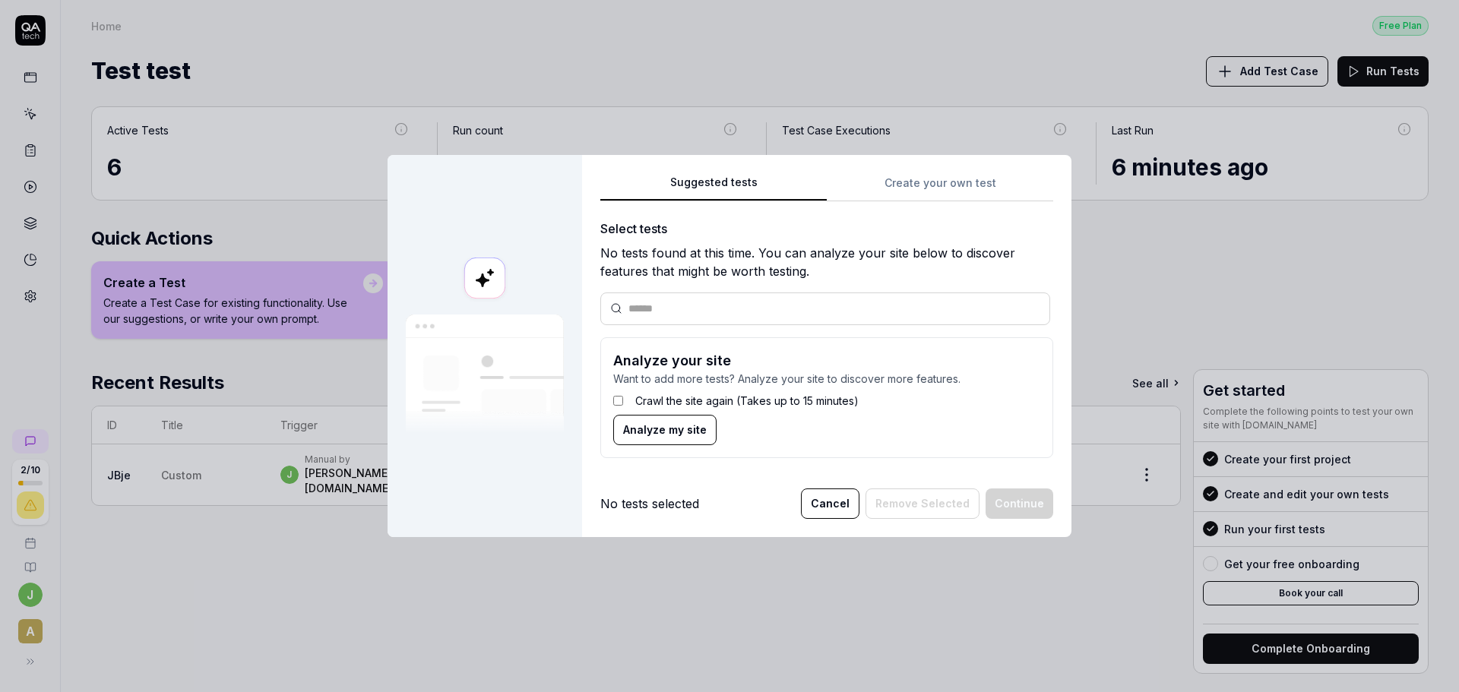
click at [691, 314] on input "text" at bounding box center [835, 309] width 412 height 16
click at [940, 171] on div "Suggested tests Create your own test Select tests No tests found at this time. …" at bounding box center [826, 346] width 489 height 382
click at [934, 185] on div "Suggested tests Create your own test Select tests No tests found at this time. …" at bounding box center [826, 321] width 453 height 297
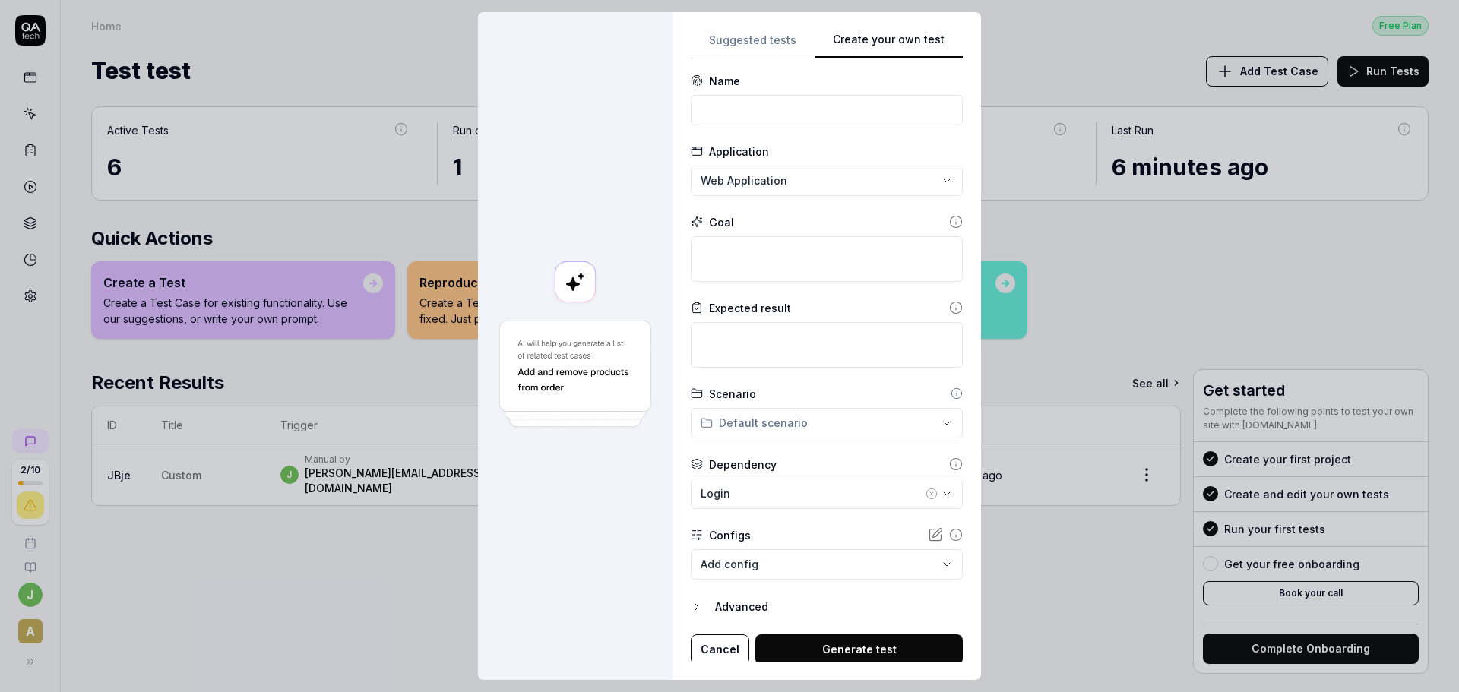
scroll to position [7, 0]
click at [699, 641] on button "Cancel" at bounding box center [720, 647] width 59 height 30
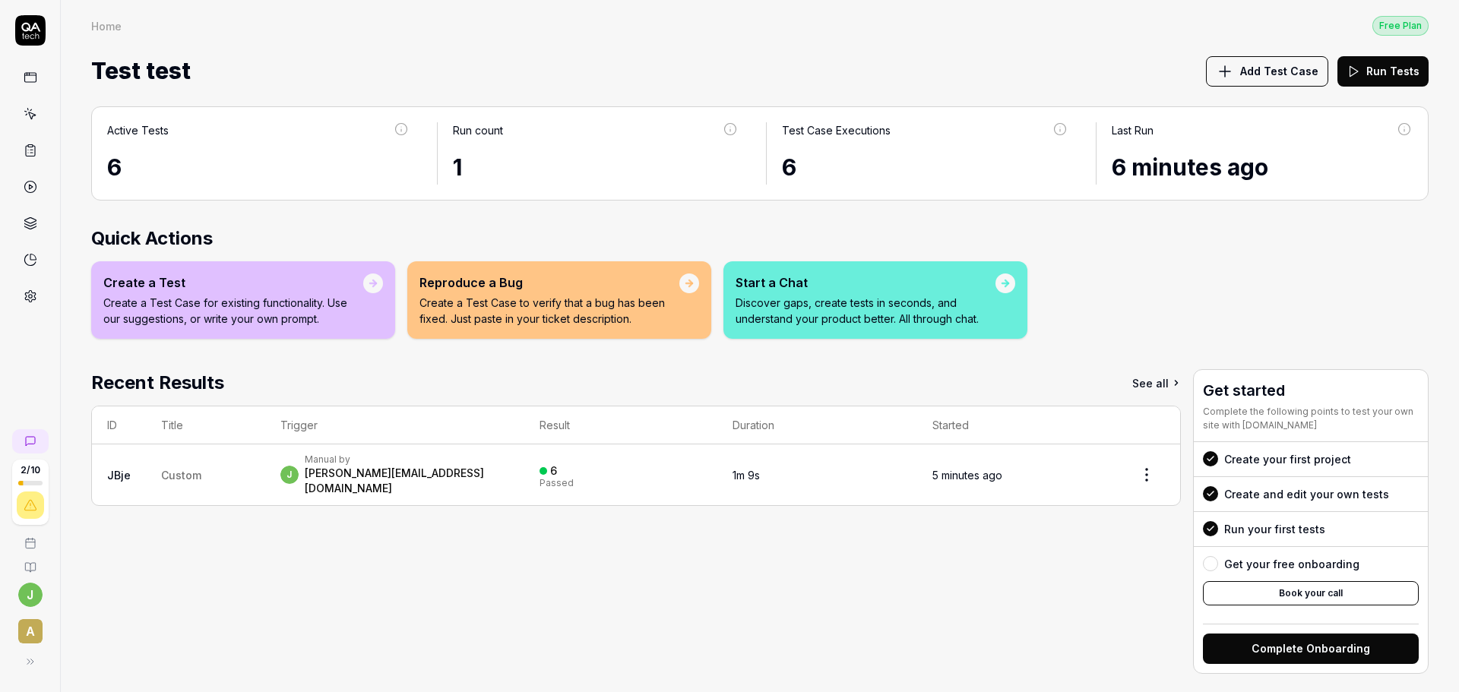
click at [261, 301] on p "Create a Test Case for existing functionality. Use our suggestions, or write yo…" at bounding box center [233, 311] width 260 height 32
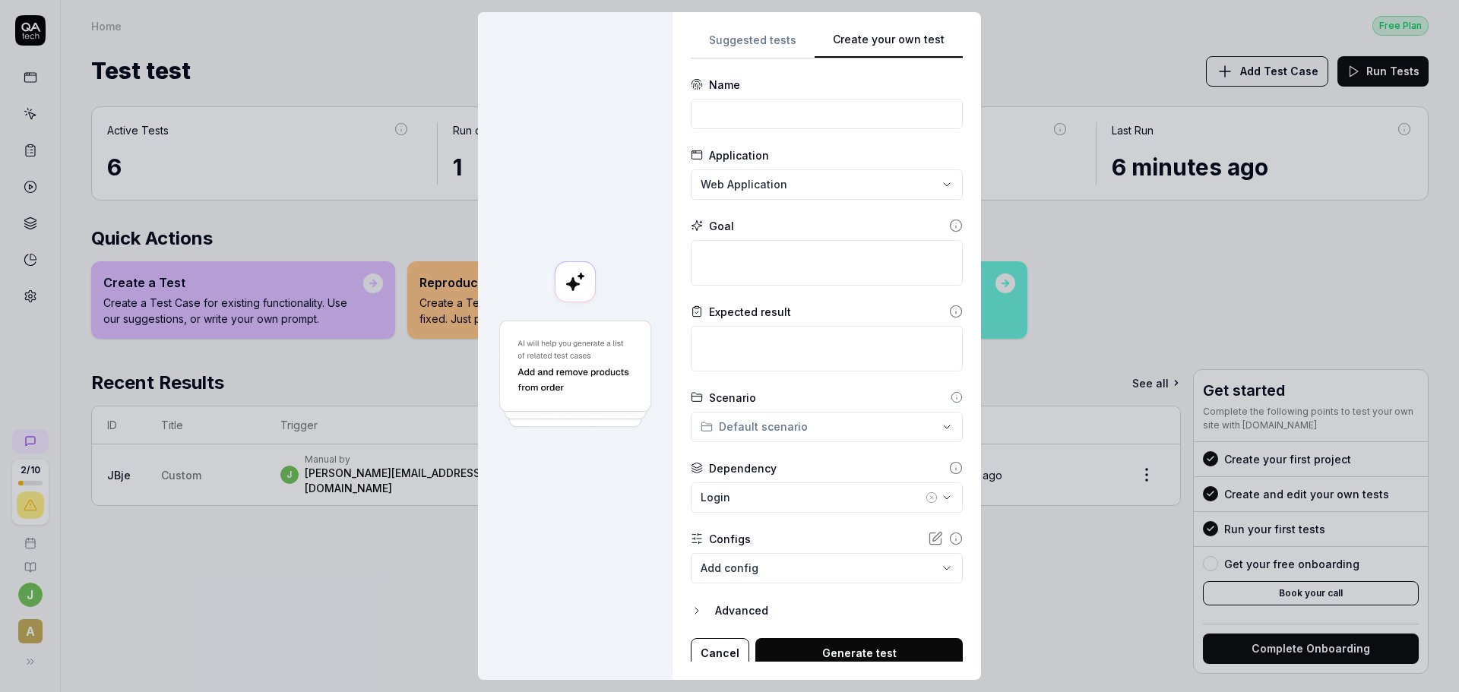
click at [728, 37] on div "**********" at bounding box center [729, 346] width 1459 height 692
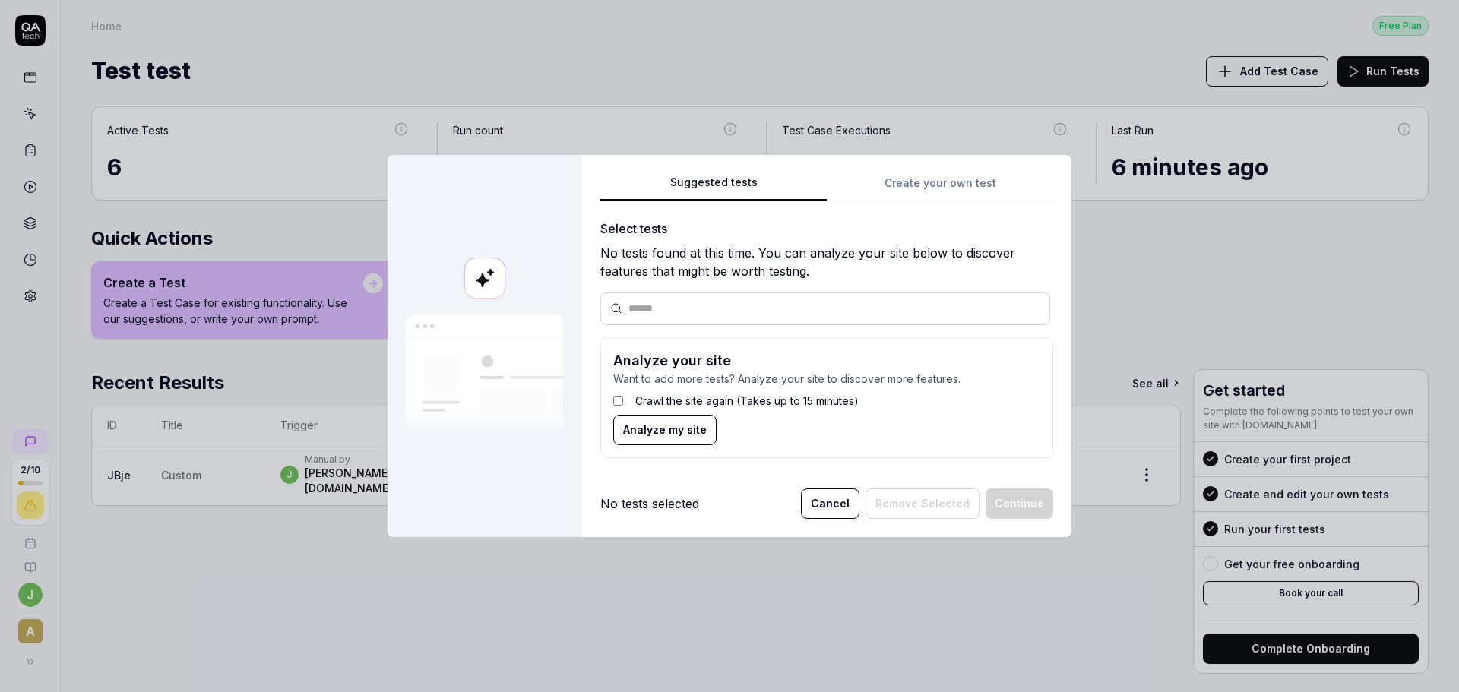
click at [653, 429] on span "Analyze my site" at bounding box center [665, 430] width 84 height 16
